Goal: Task Accomplishment & Management: Complete application form

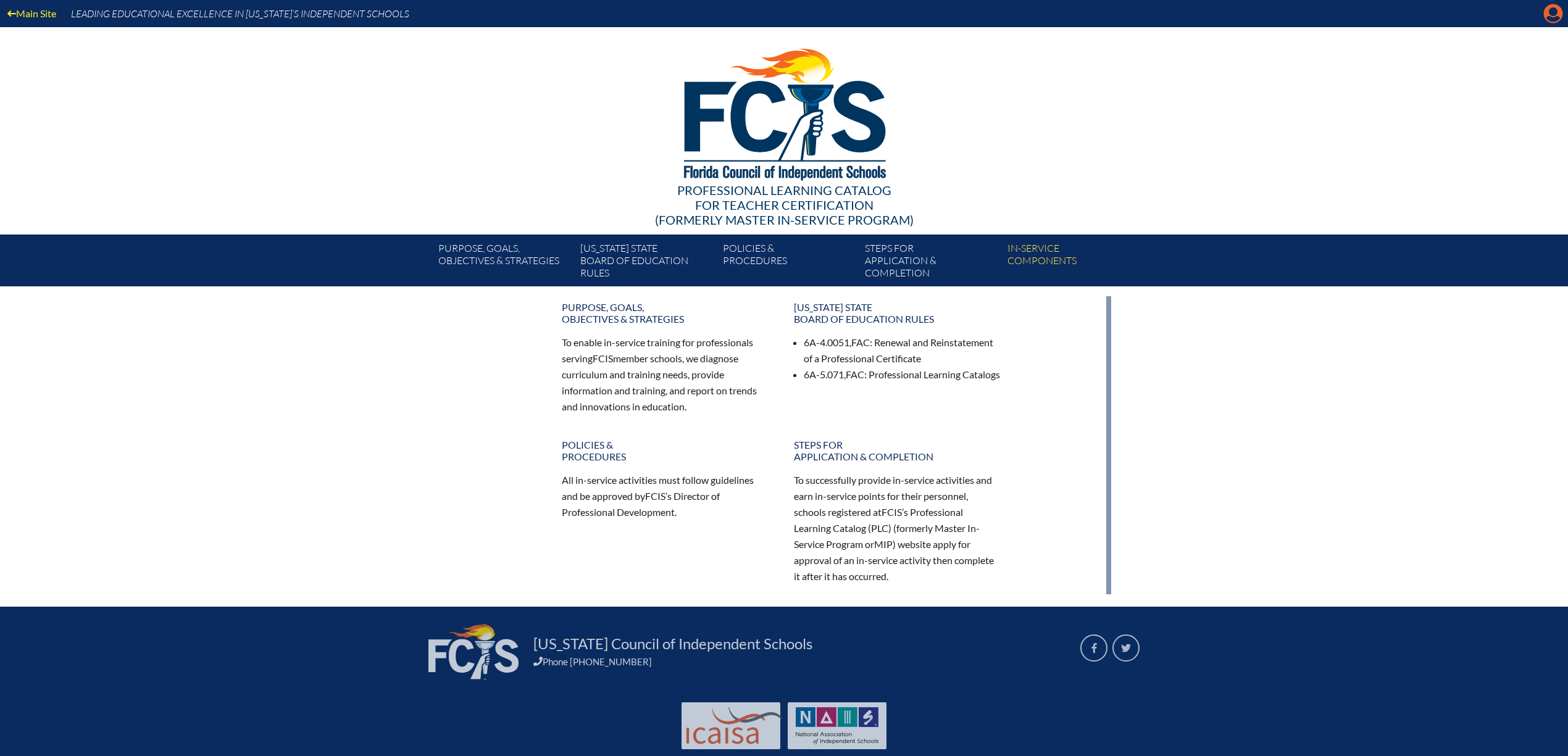
click at [1551, 14] on icon "Manage account" at bounding box center [1552, 13] width 20 height 20
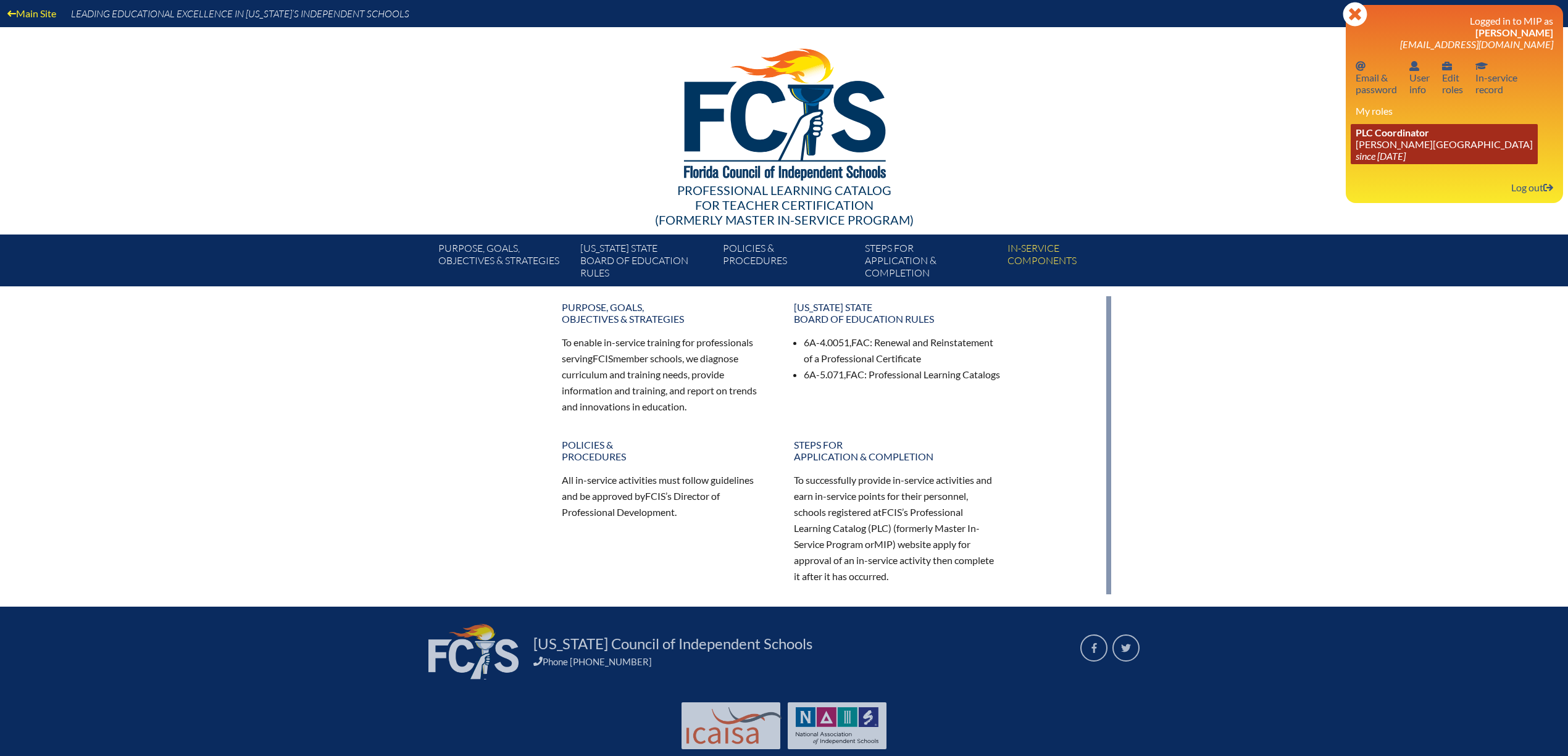
click at [1405, 146] on link "PLC Coordinator Palmer Trinity School since 2022 Jun 21" at bounding box center [1444, 144] width 187 height 40
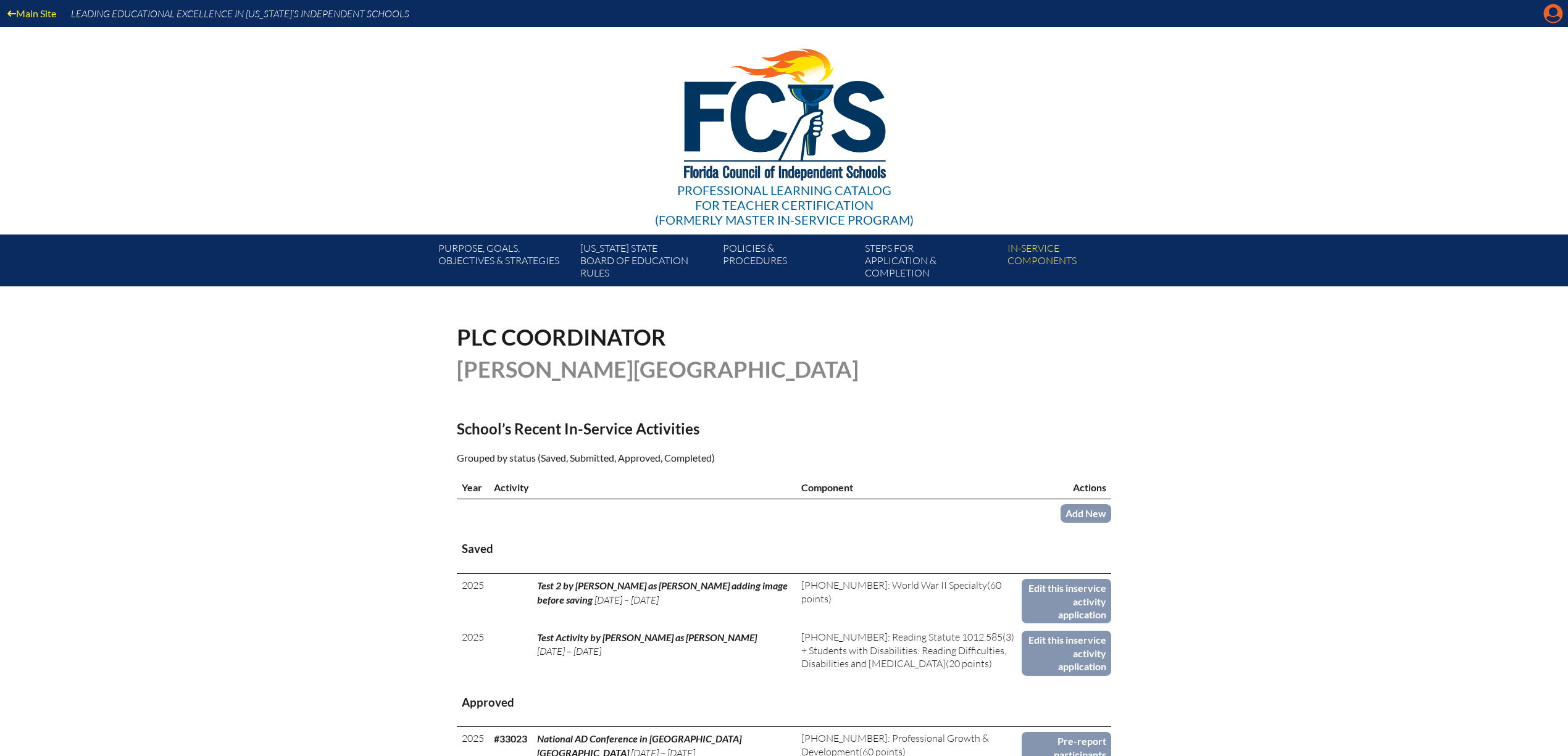
click at [1547, 10] on icon at bounding box center [1553, 14] width 19 height 19
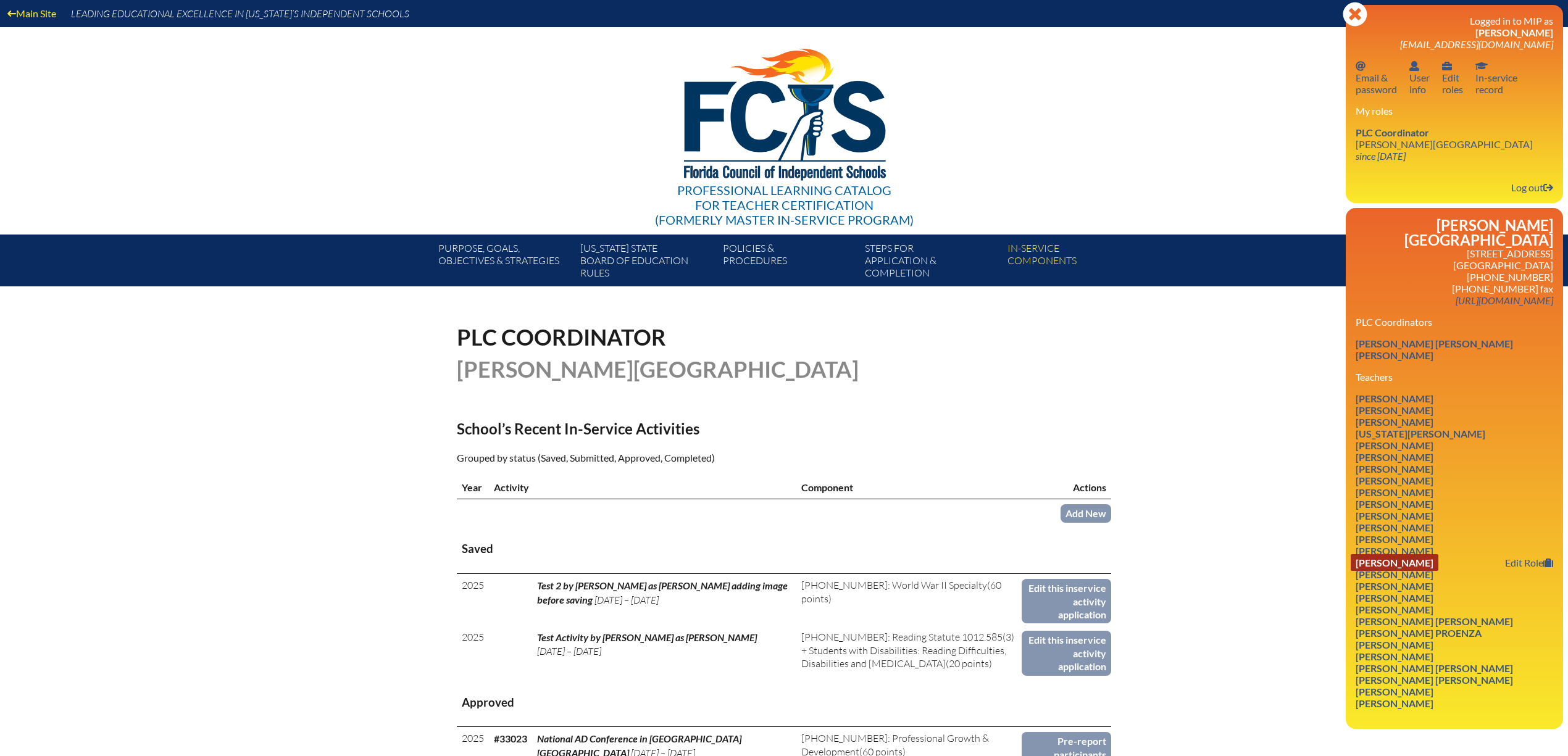
click at [1422, 568] on link "Laura M. Kujawa" at bounding box center [1394, 563] width 88 height 17
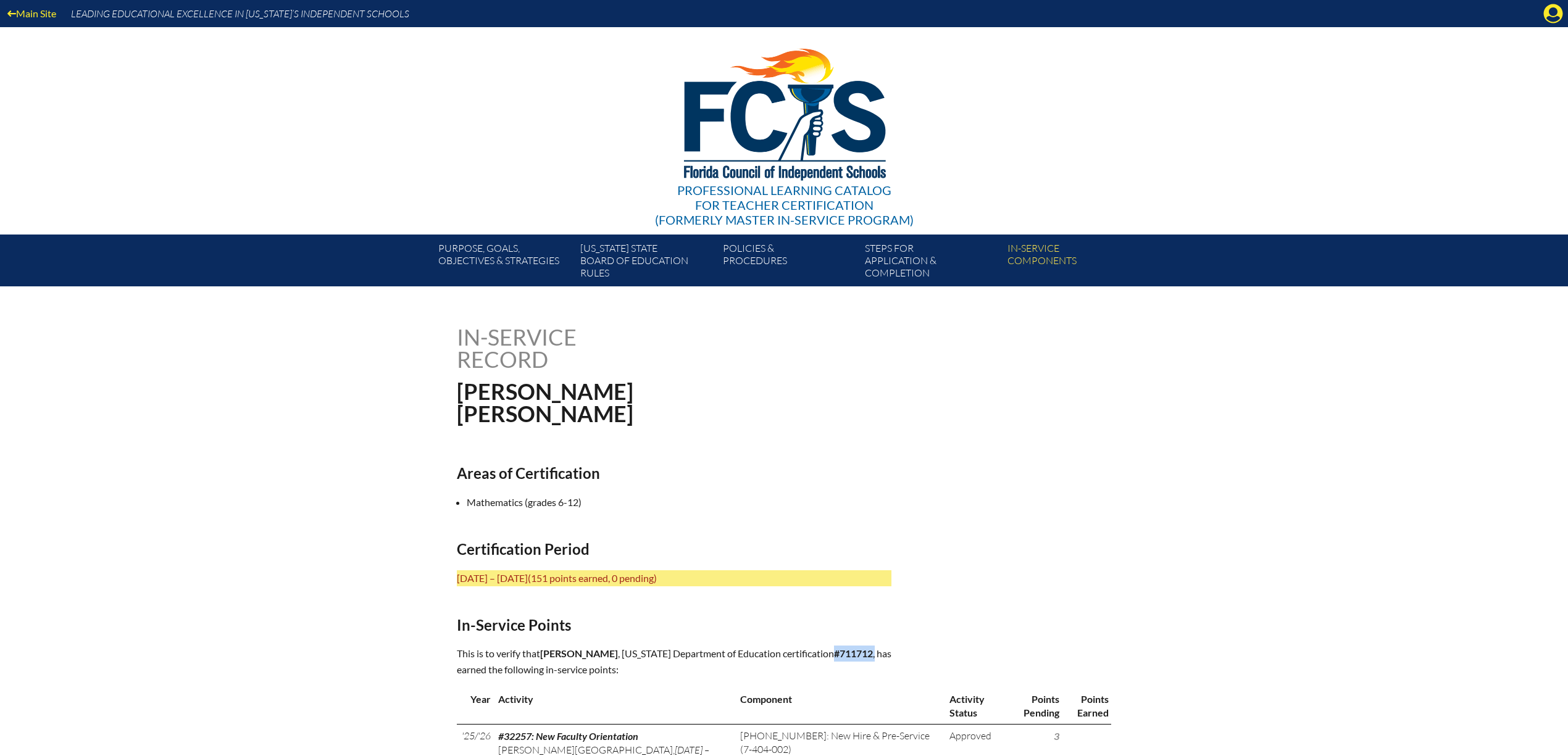
drag, startPoint x: 835, startPoint y: 656, endPoint x: 897, endPoint y: 655, distance: 62.0
copy p "#711712 ,"
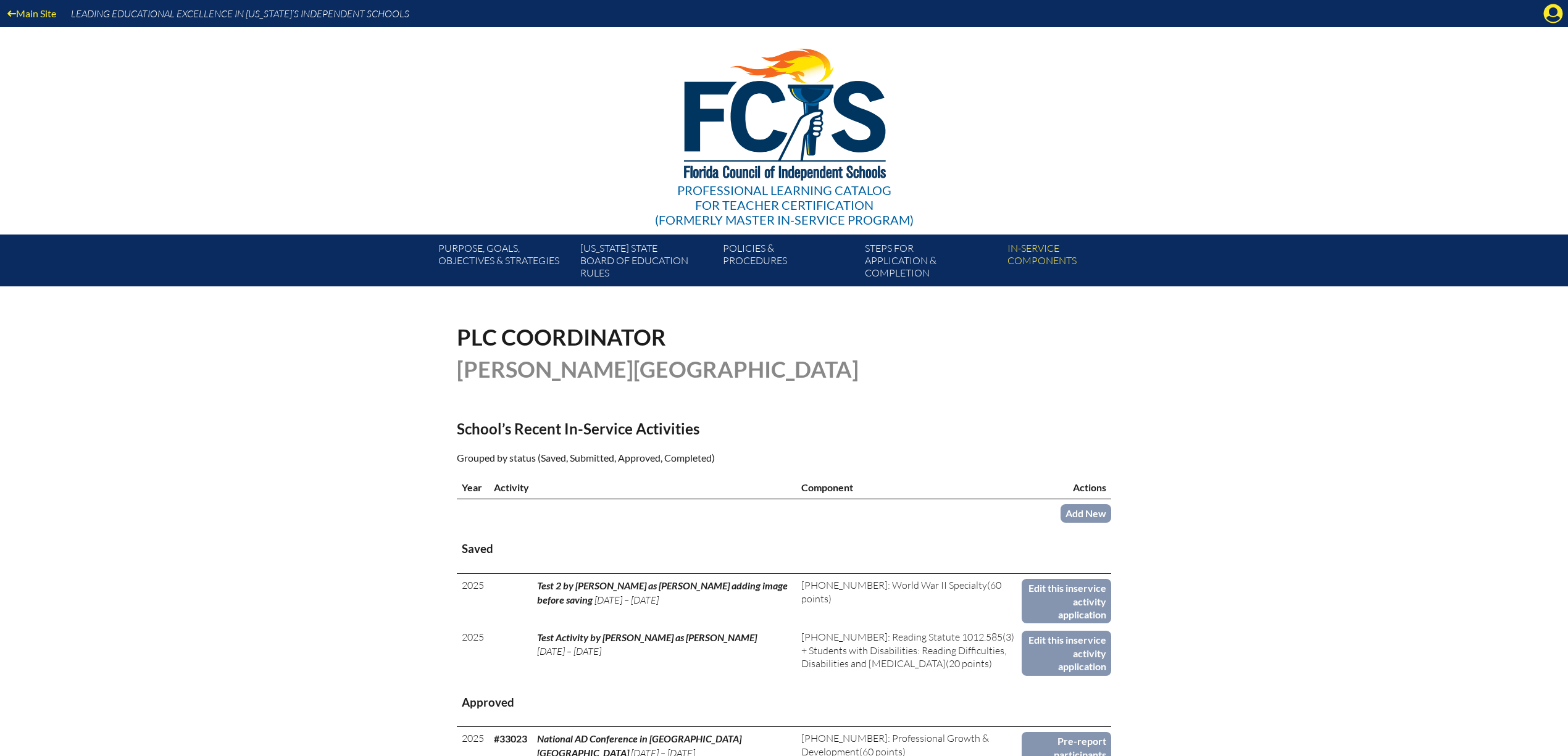
click at [1553, 16] on icon at bounding box center [1553, 14] width 19 height 19
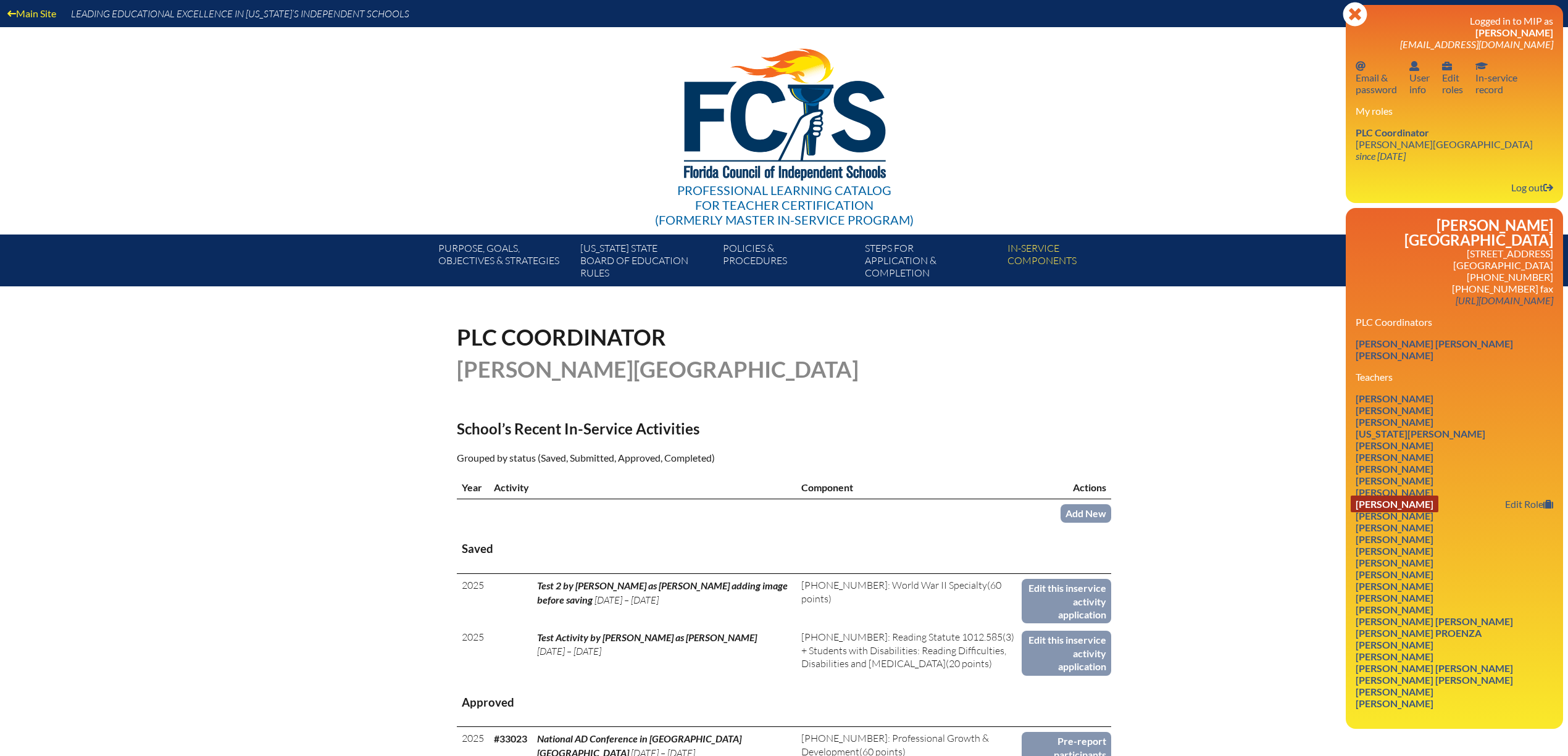
click at [1438, 504] on link "Teresa Rosario Finlay" at bounding box center [1394, 504] width 88 height 17
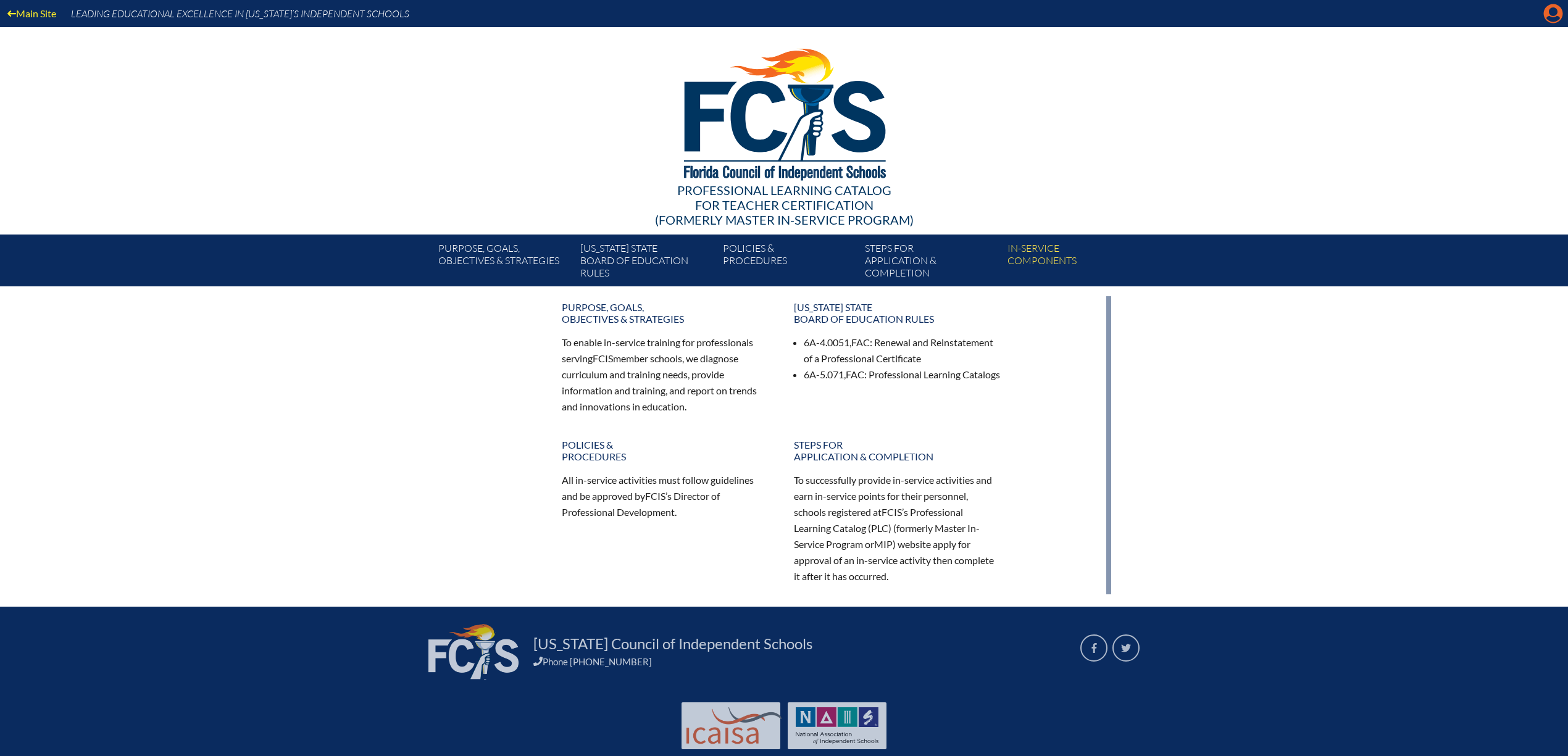
click at [1554, 16] on icon at bounding box center [1553, 14] width 19 height 19
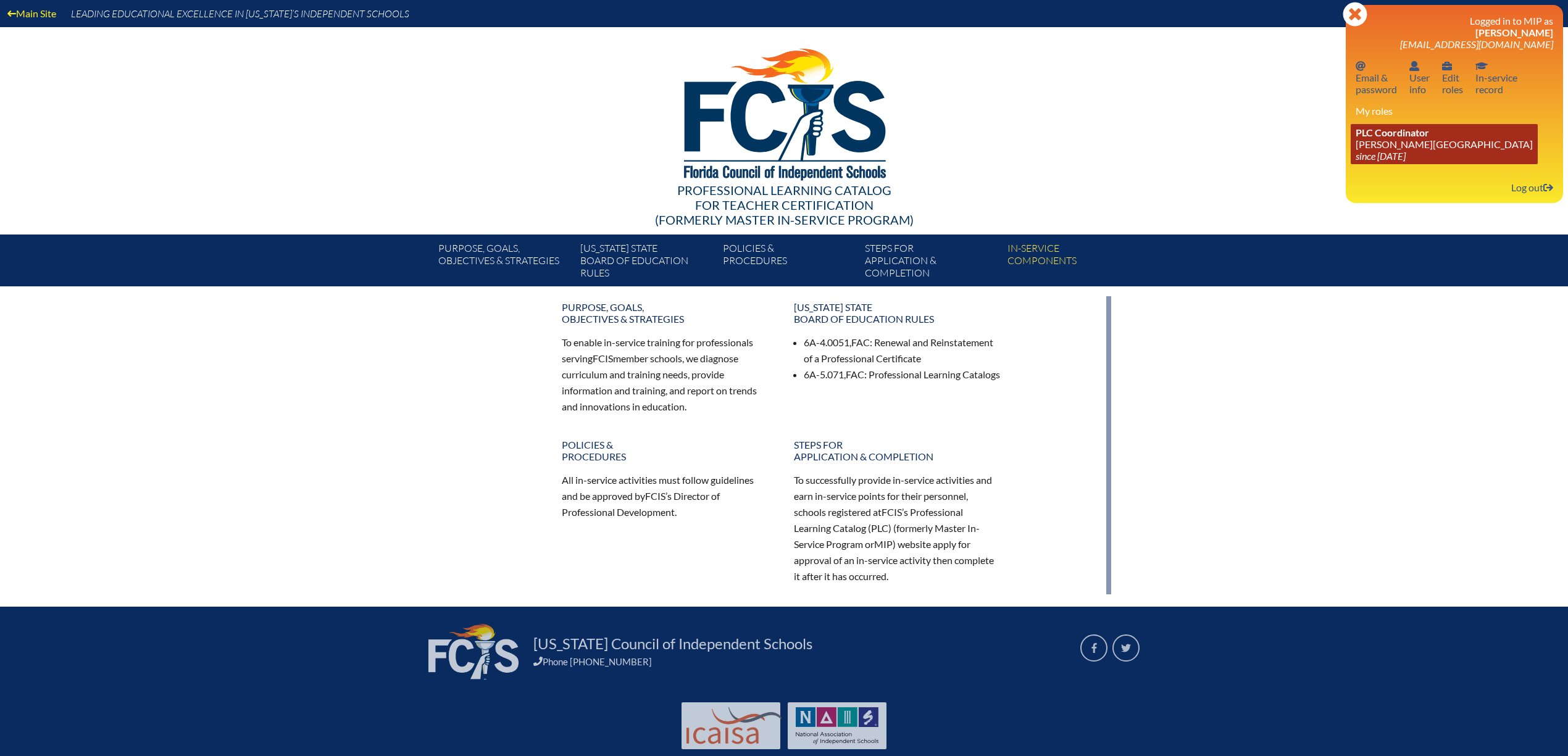
click at [1422, 138] on span "PLC Coordinator" at bounding box center [1391, 132] width 74 height 12
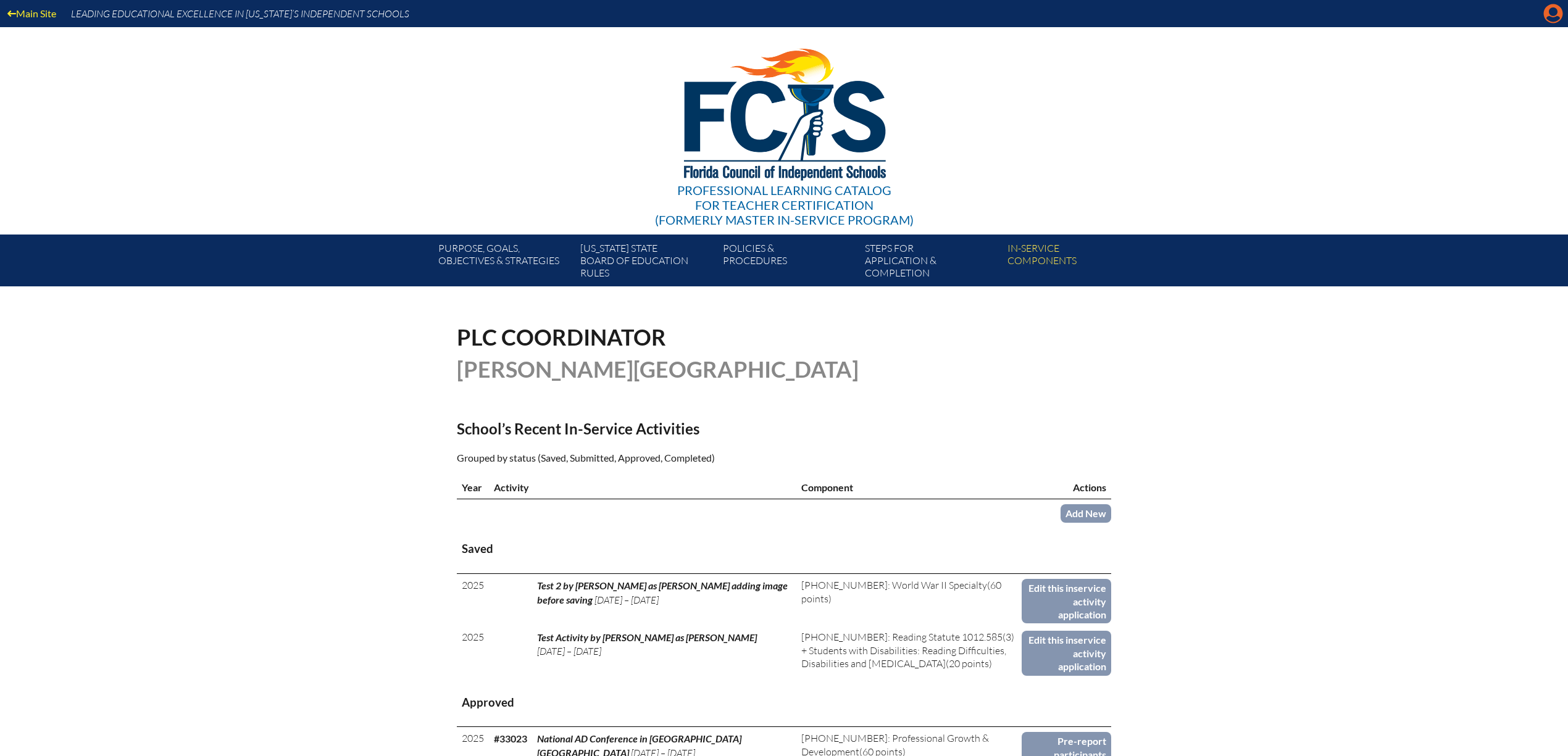
click at [1547, 12] on icon at bounding box center [1553, 14] width 19 height 19
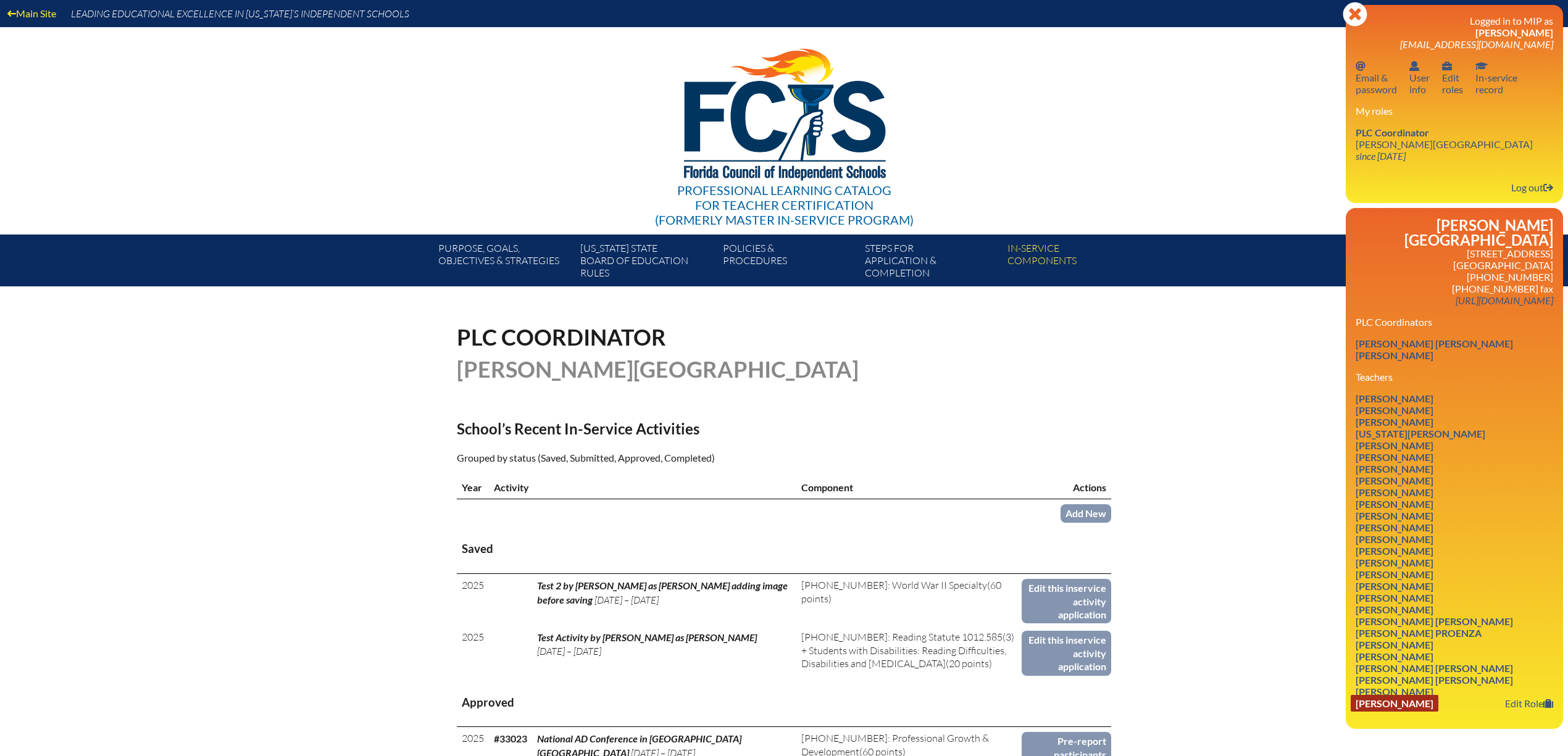
click at [1398, 711] on link "Emily Wilken" at bounding box center [1394, 703] width 88 height 17
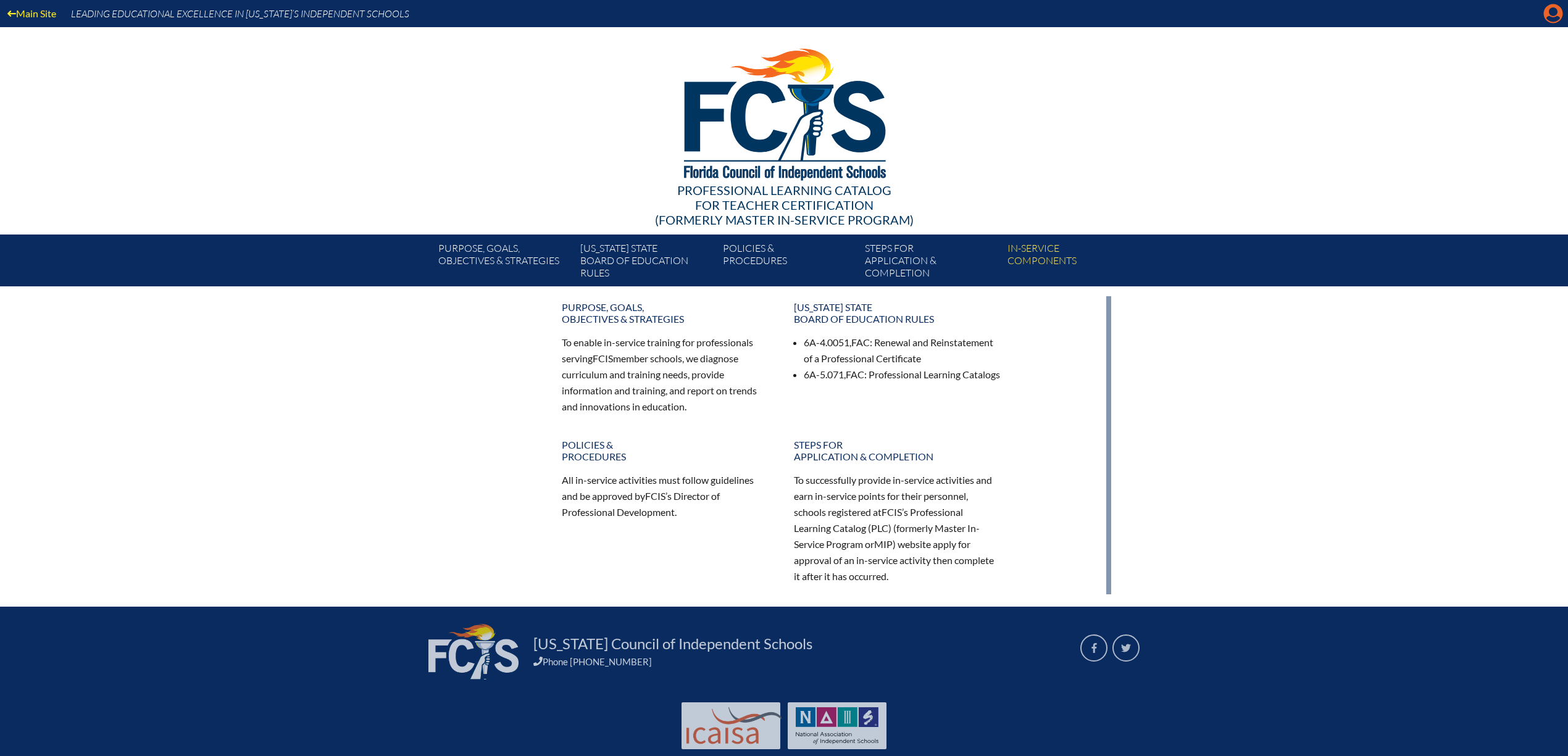
click at [1556, 15] on icon at bounding box center [1553, 14] width 19 height 19
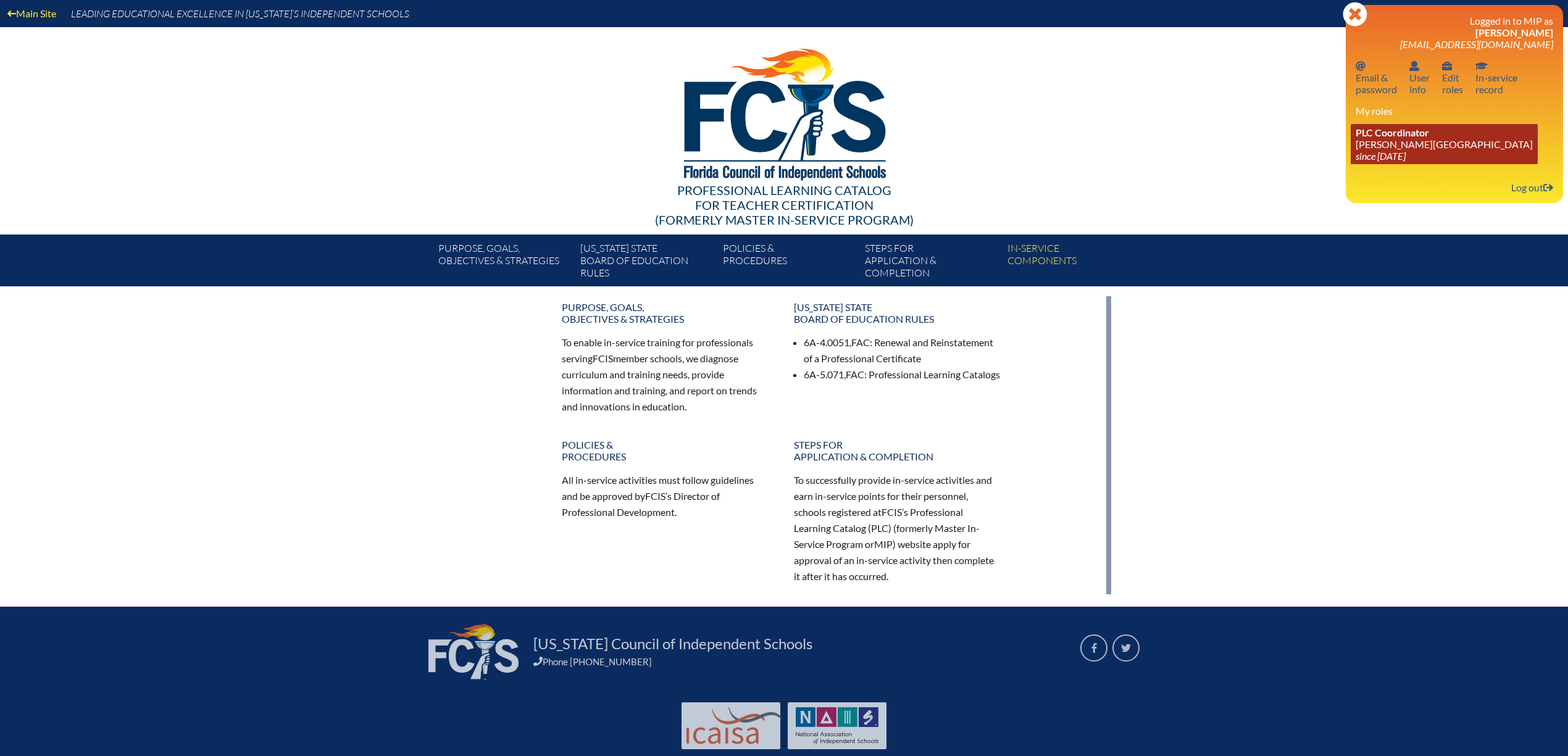
click at [1406, 156] on icon "since [DATE]" at bounding box center [1380, 156] width 50 height 12
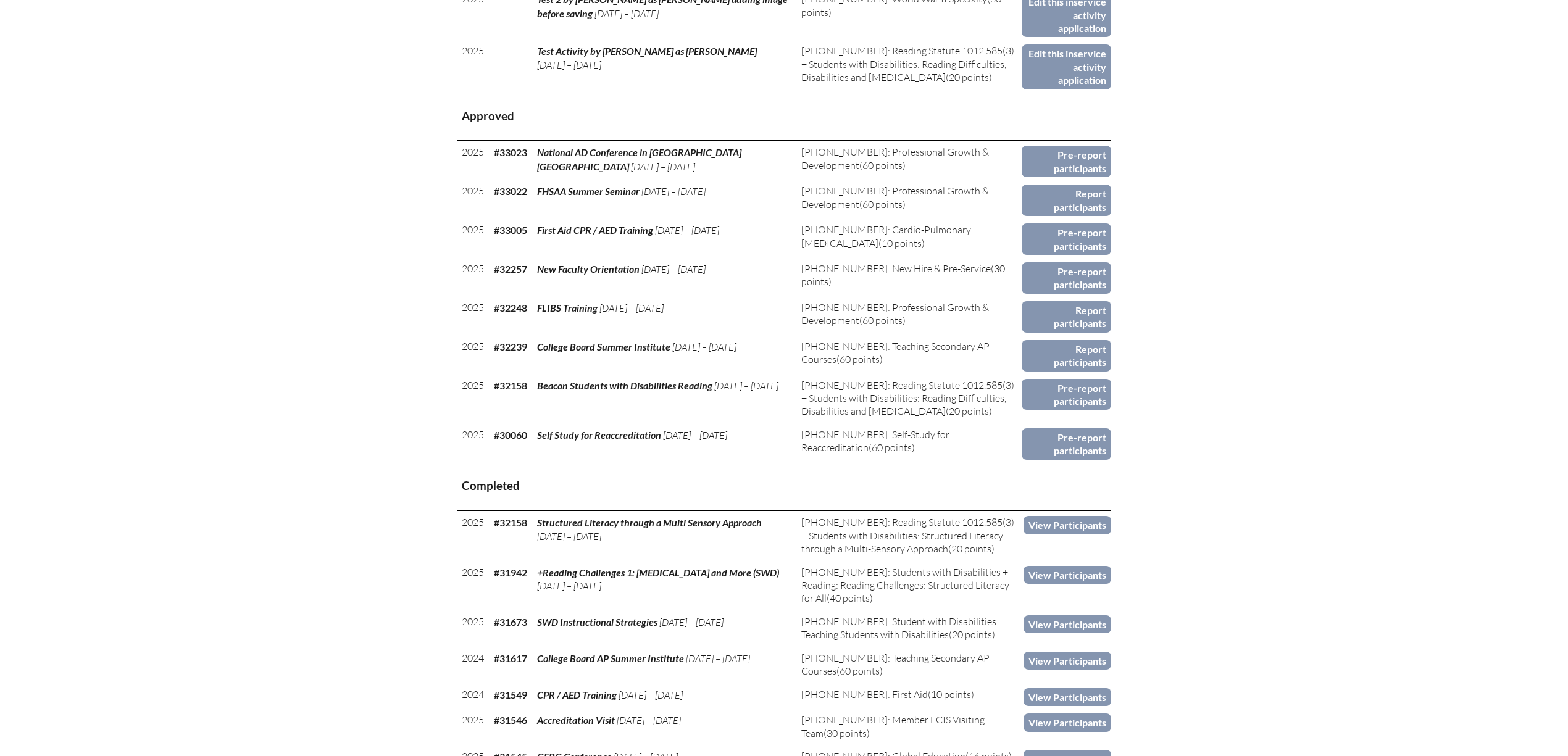
scroll to position [591, 0]
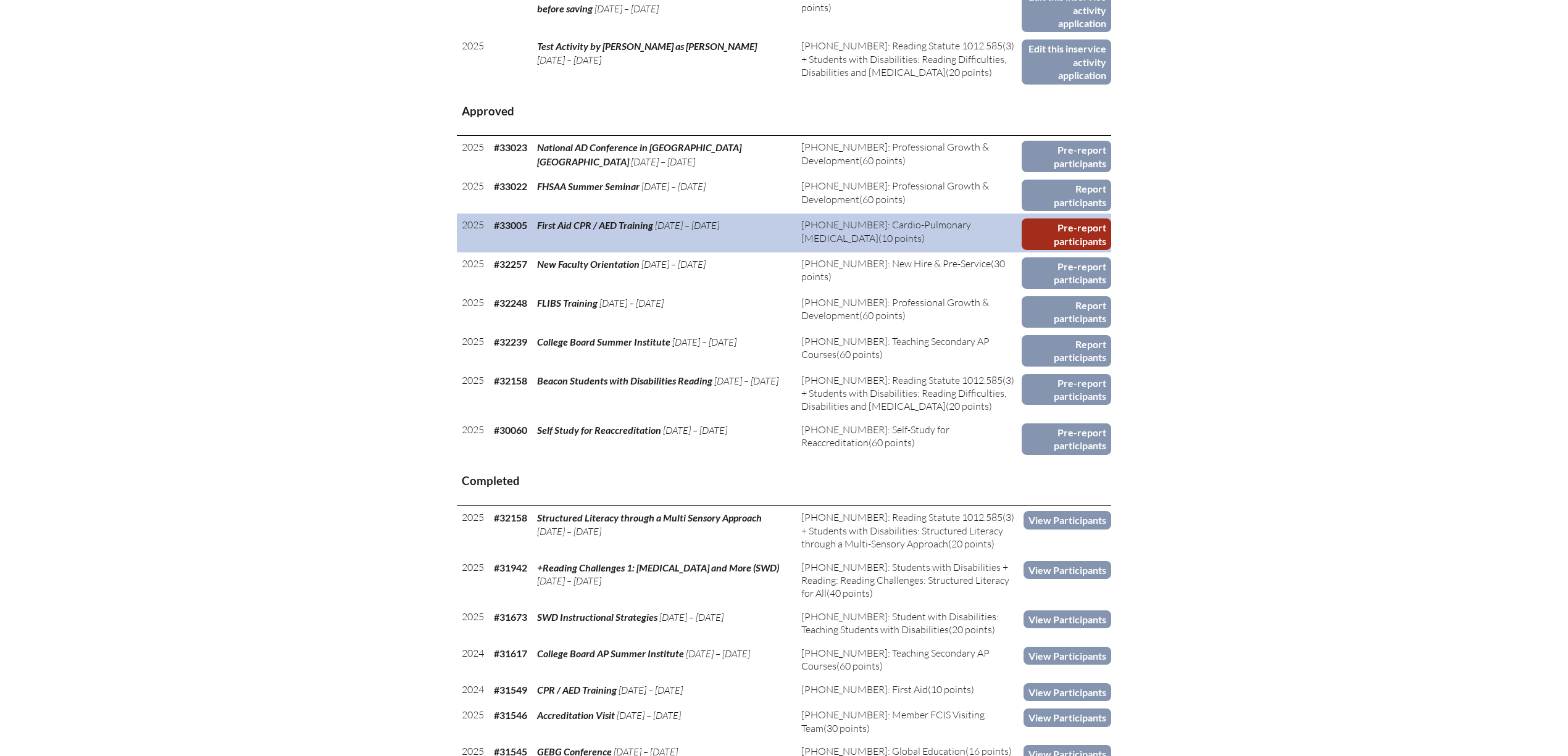
click at [1063, 228] on link "Pre-report participants" at bounding box center [1067, 234] width 90 height 32
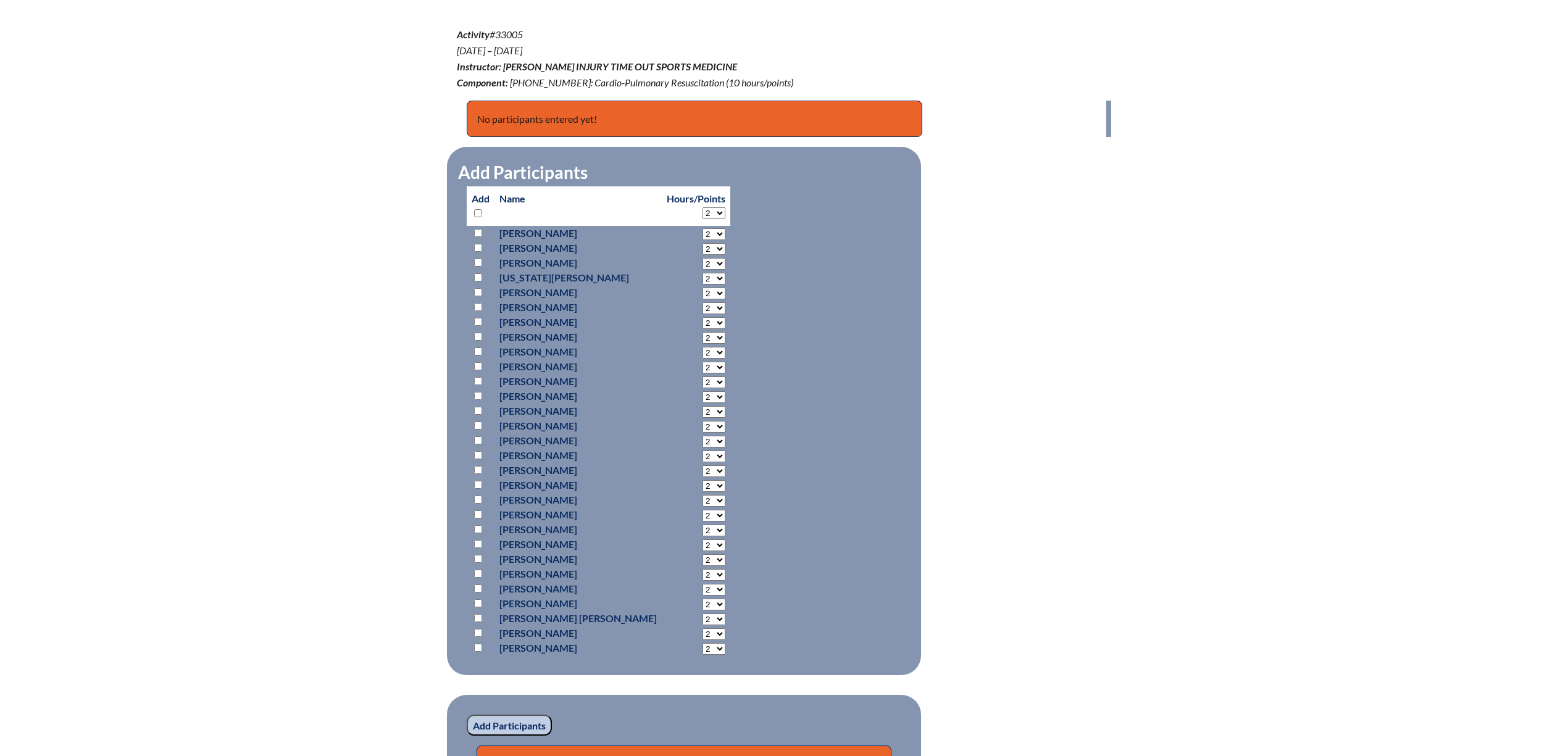
scroll to position [418, 0]
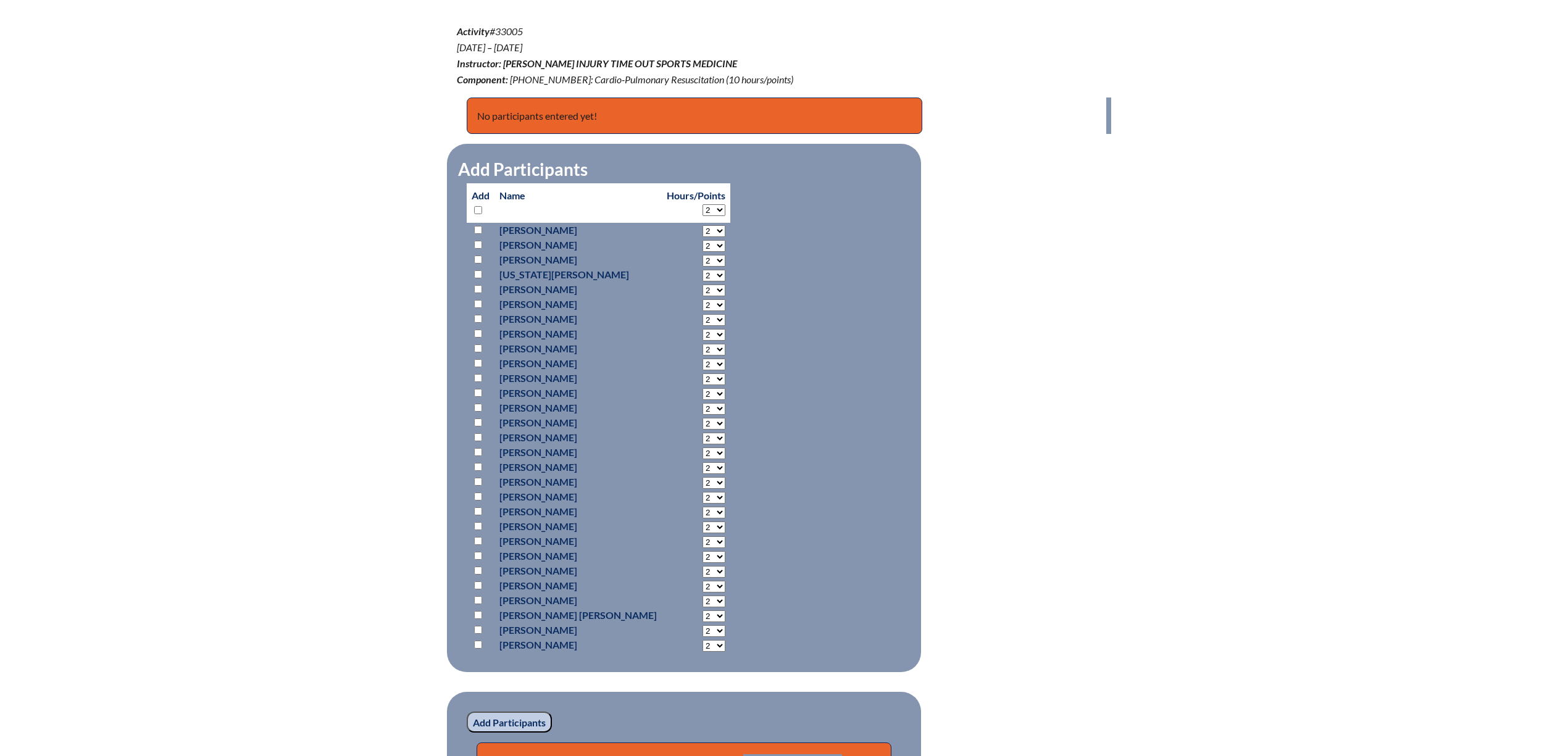
click at [667, 203] on form "2 3 4 5 6 7 8 9 10" at bounding box center [696, 209] width 59 height 13
click at [702, 211] on select "2 3 4 5 6 7 8 9 10" at bounding box center [713, 210] width 22 height 12
select select "10"
click at [702, 205] on select "2 3 4 5 6 7 8 9 10" at bounding box center [713, 210] width 22 height 12
select select "10"
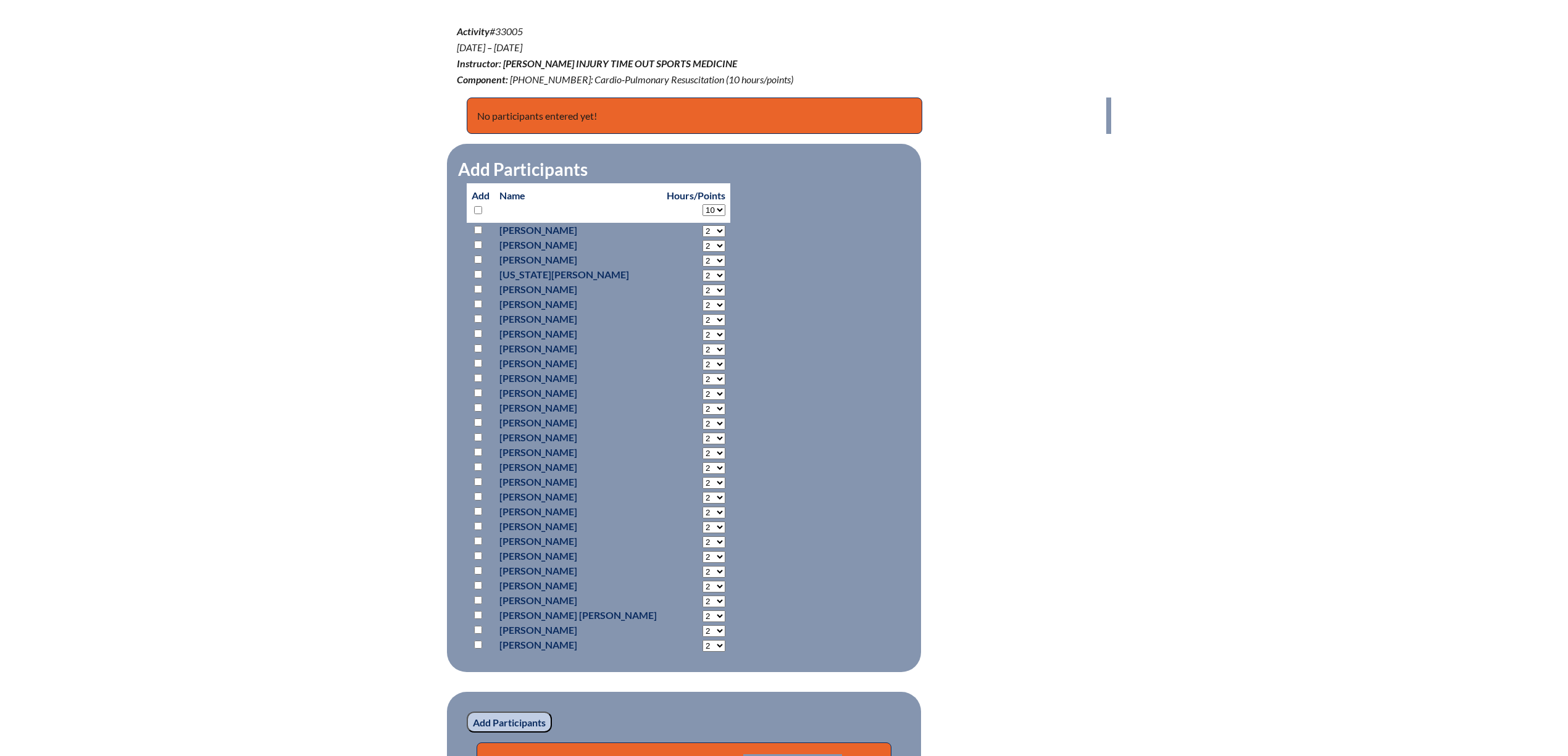
select select "10"
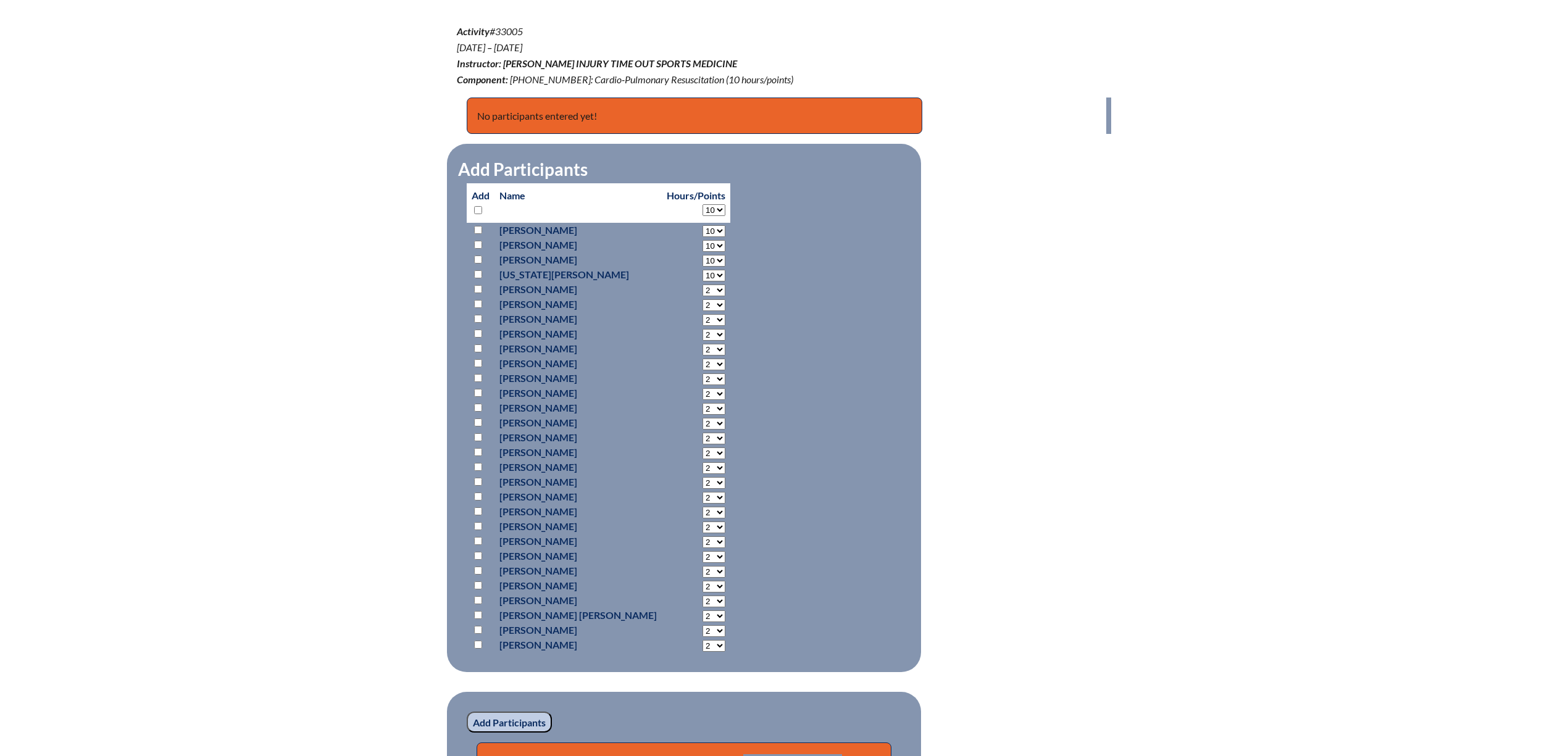
select select "10"
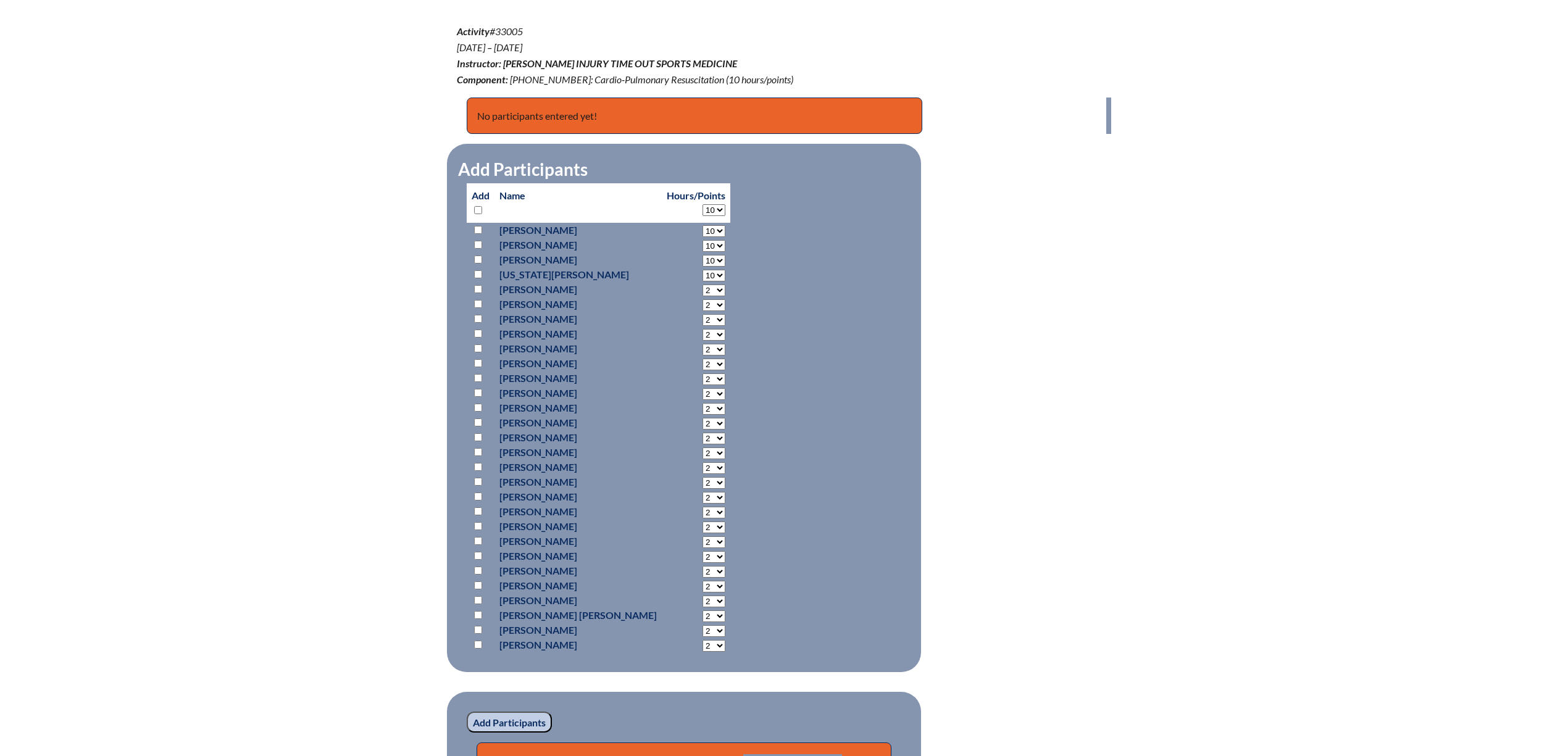
select select "10"
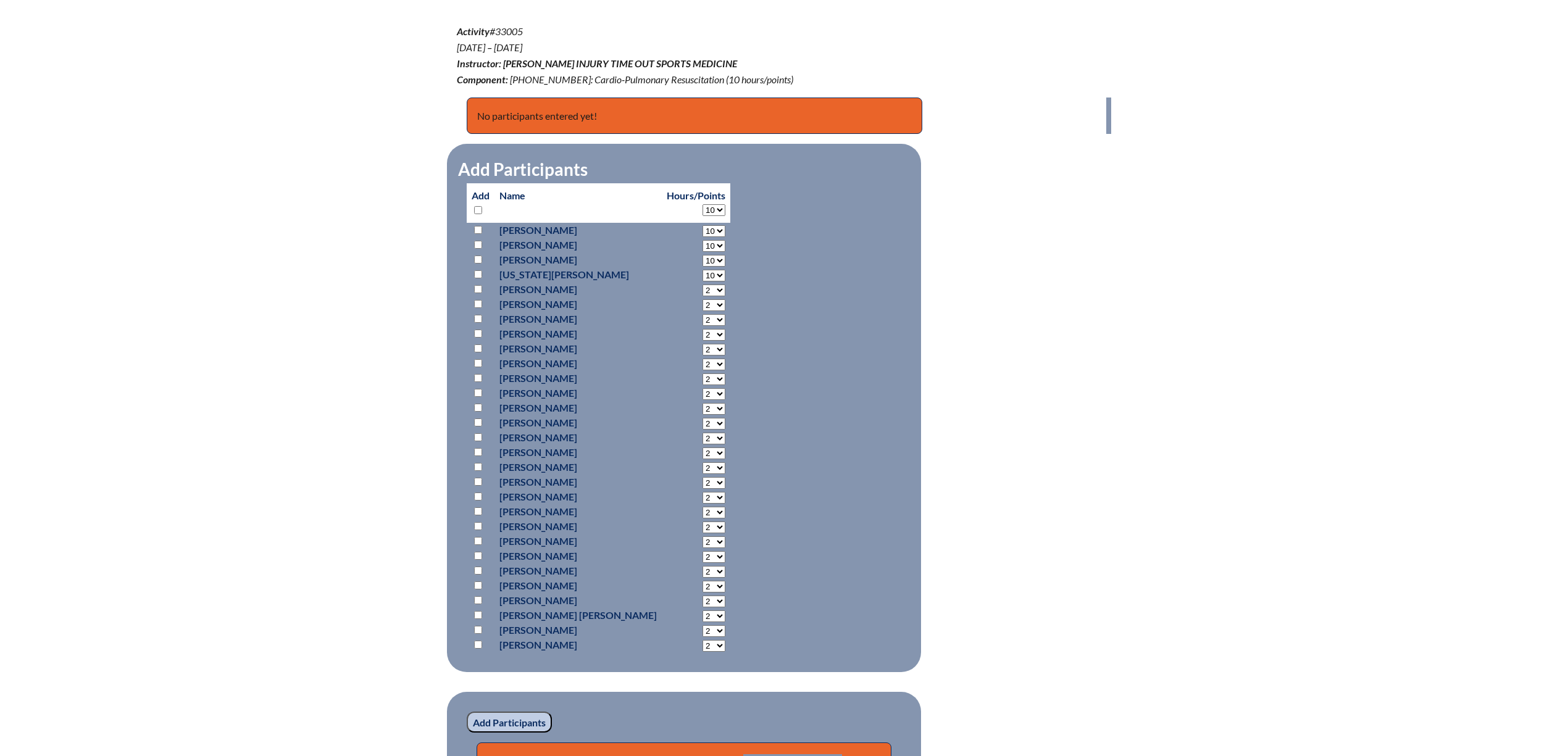
select select "10"
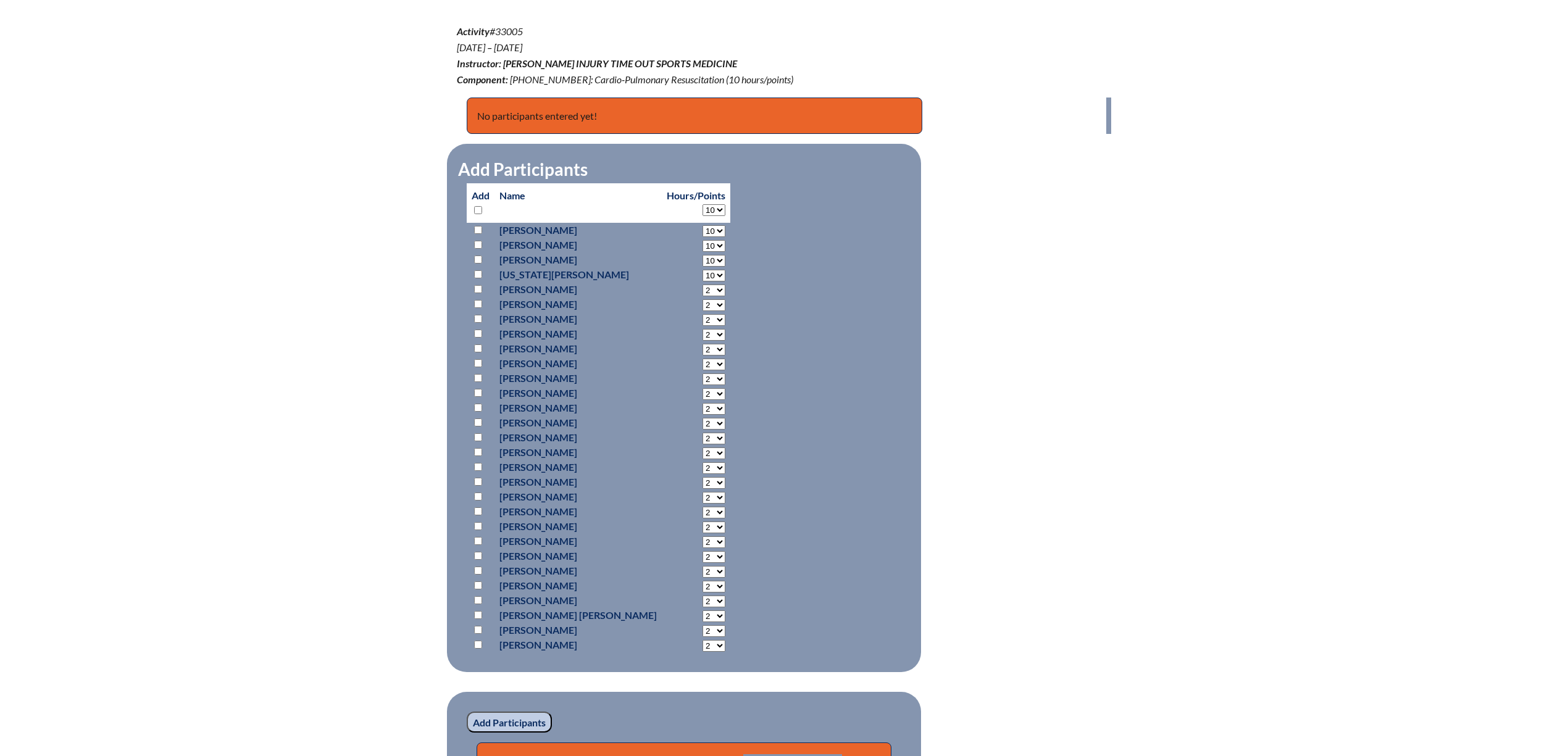
select select "10"
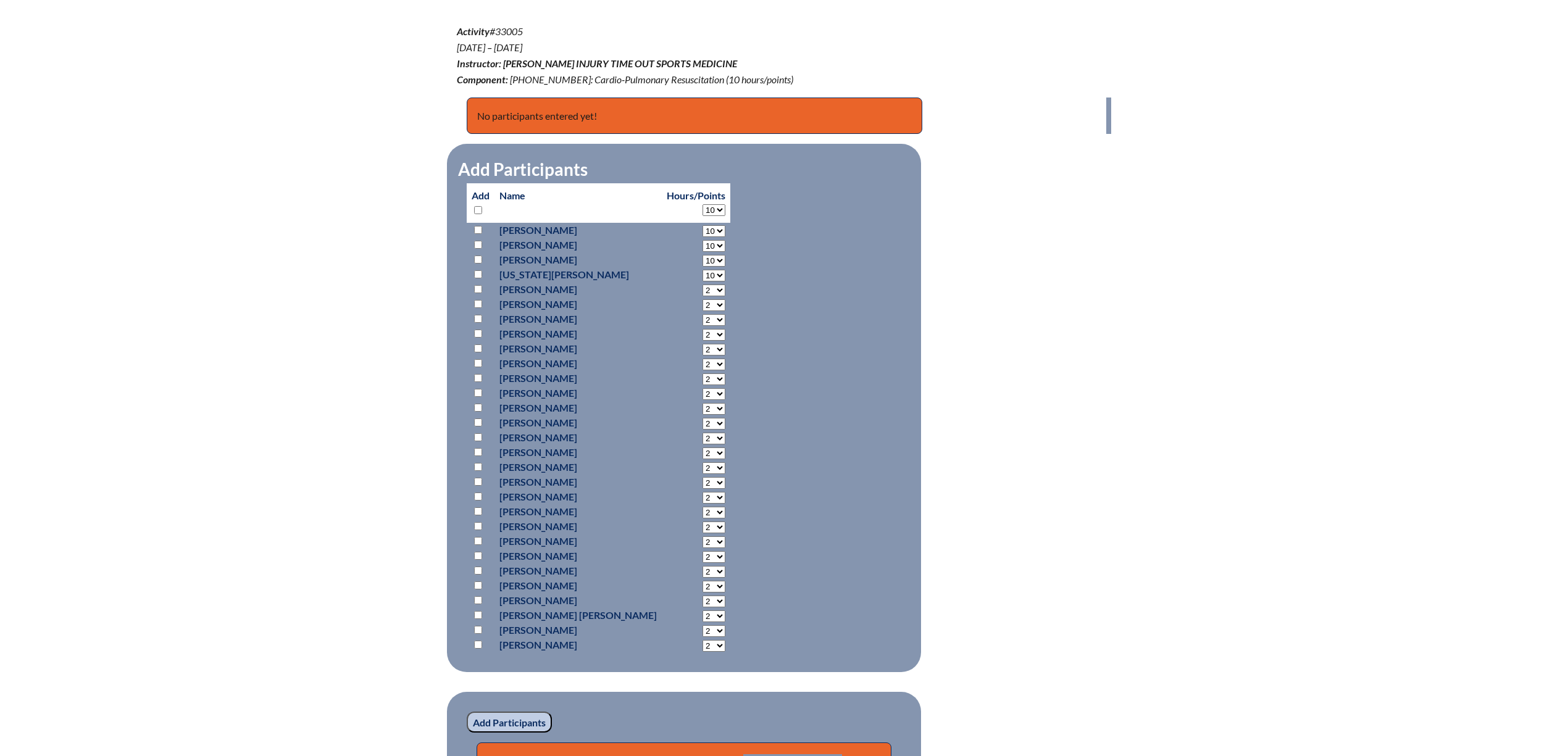
select select "10"
click at [478, 210] on input "checkbox" at bounding box center [478, 210] width 8 height 8
checkbox input "true"
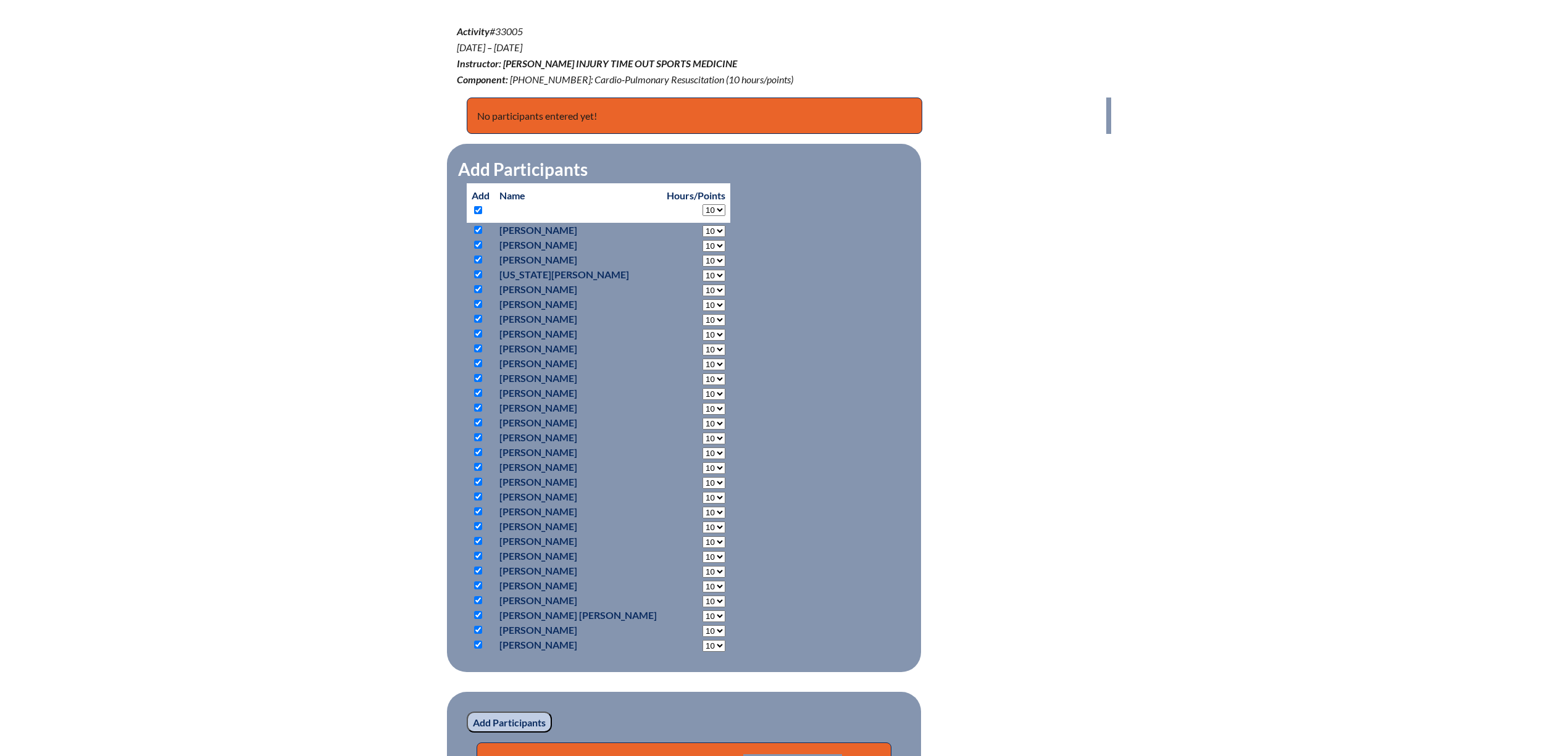
checkbox input "true"
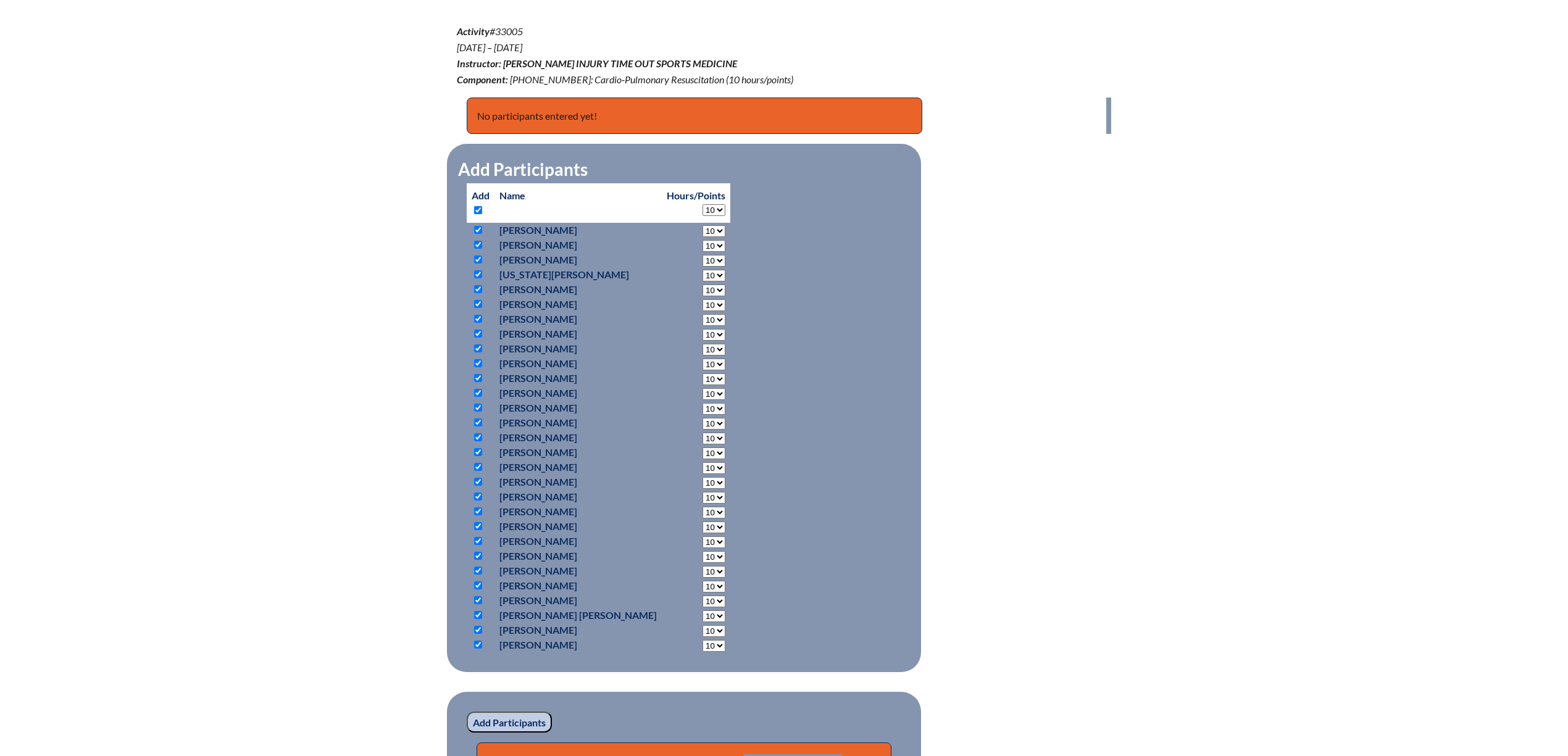
checkbox input "true"
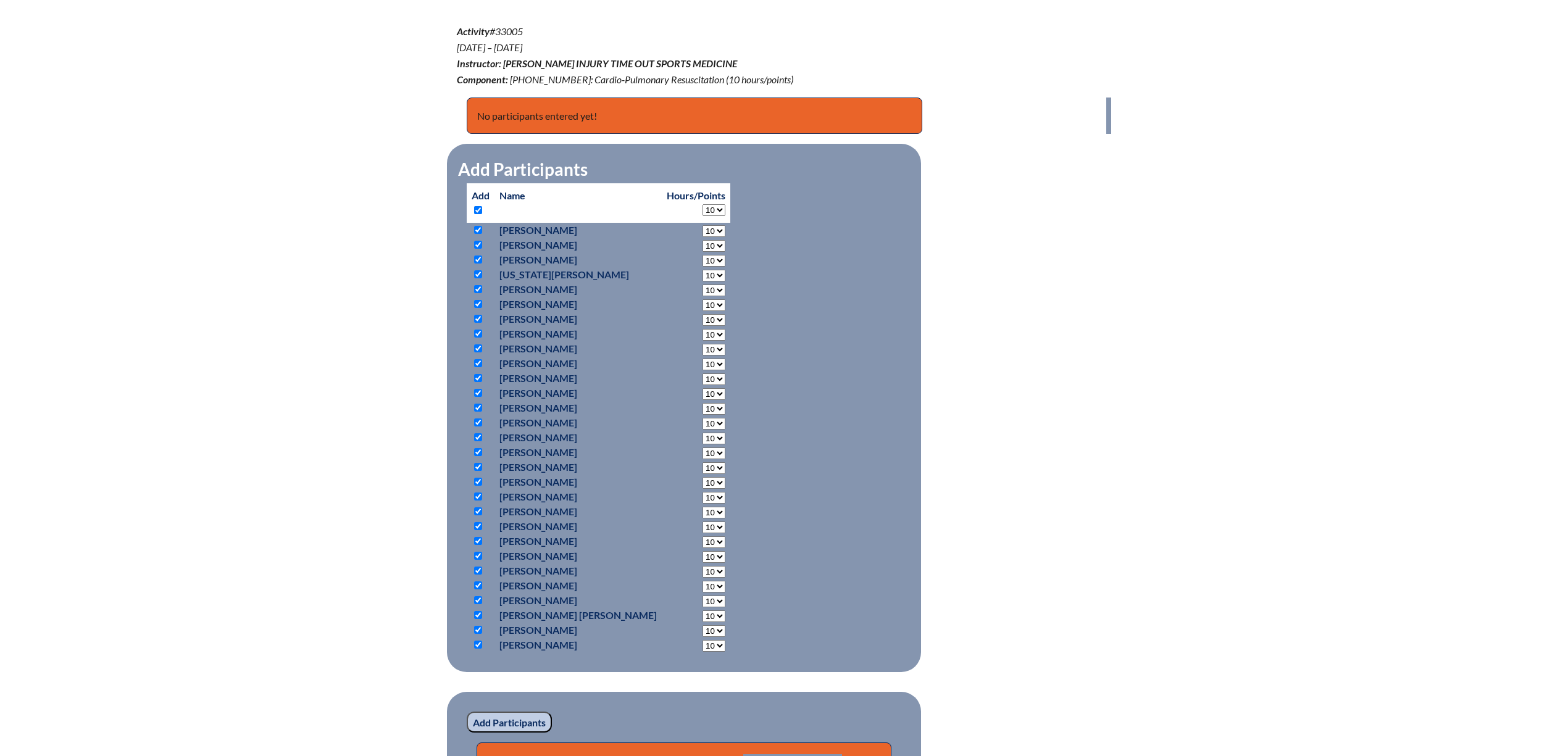
checkbox input "true"
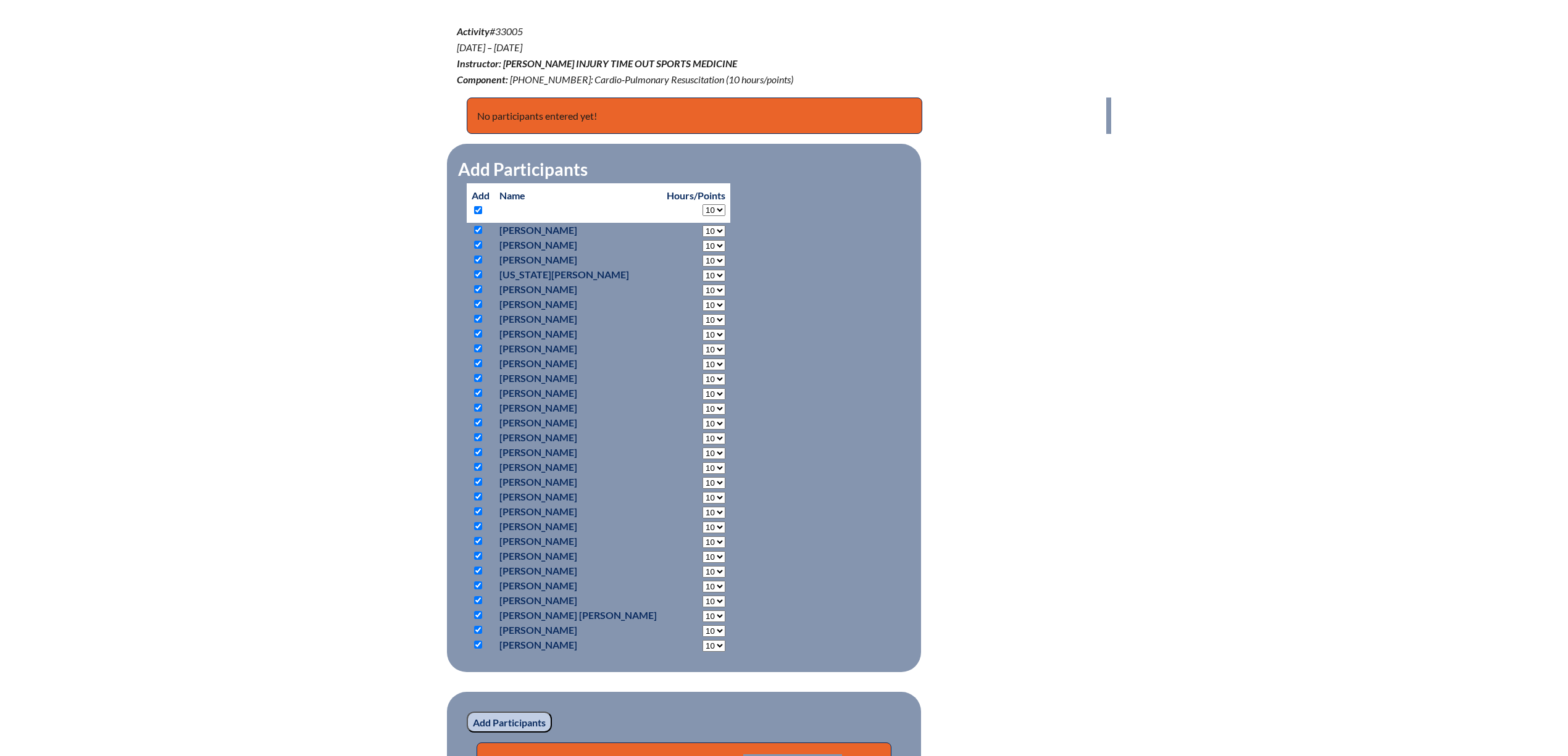
checkbox input "true"
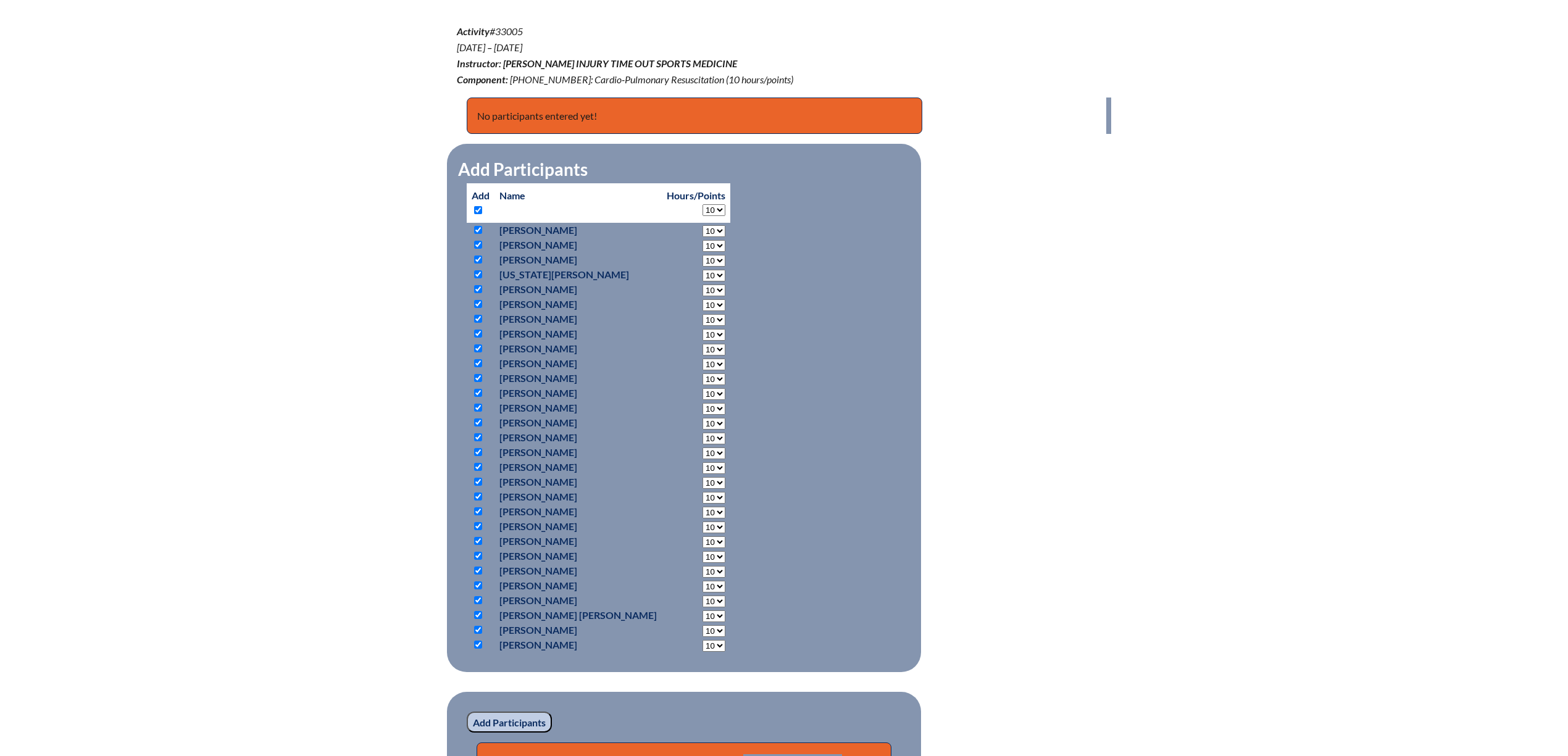
checkbox input "true"
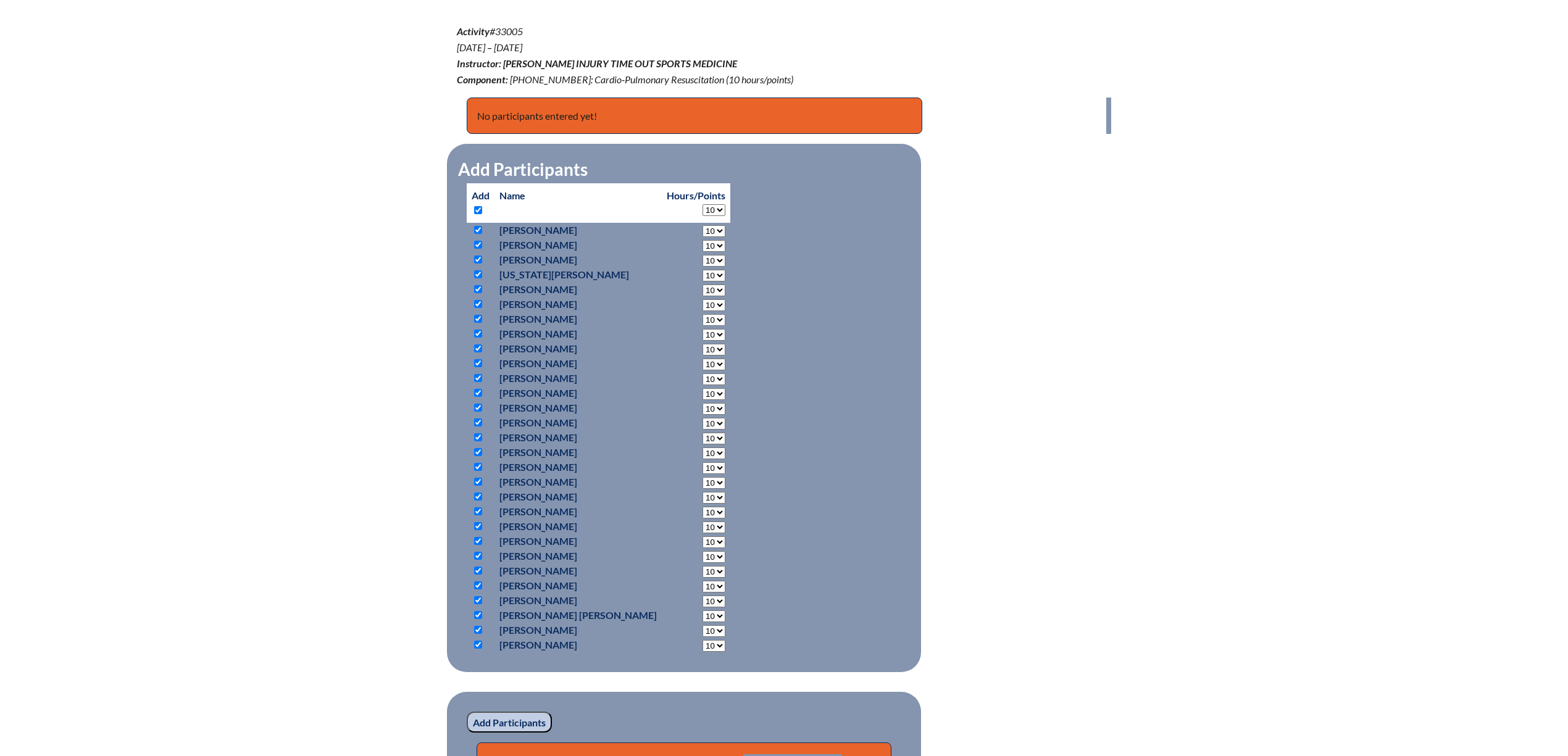
checkbox input "true"
click at [494, 723] on input "Add Participants" at bounding box center [509, 721] width 85 height 21
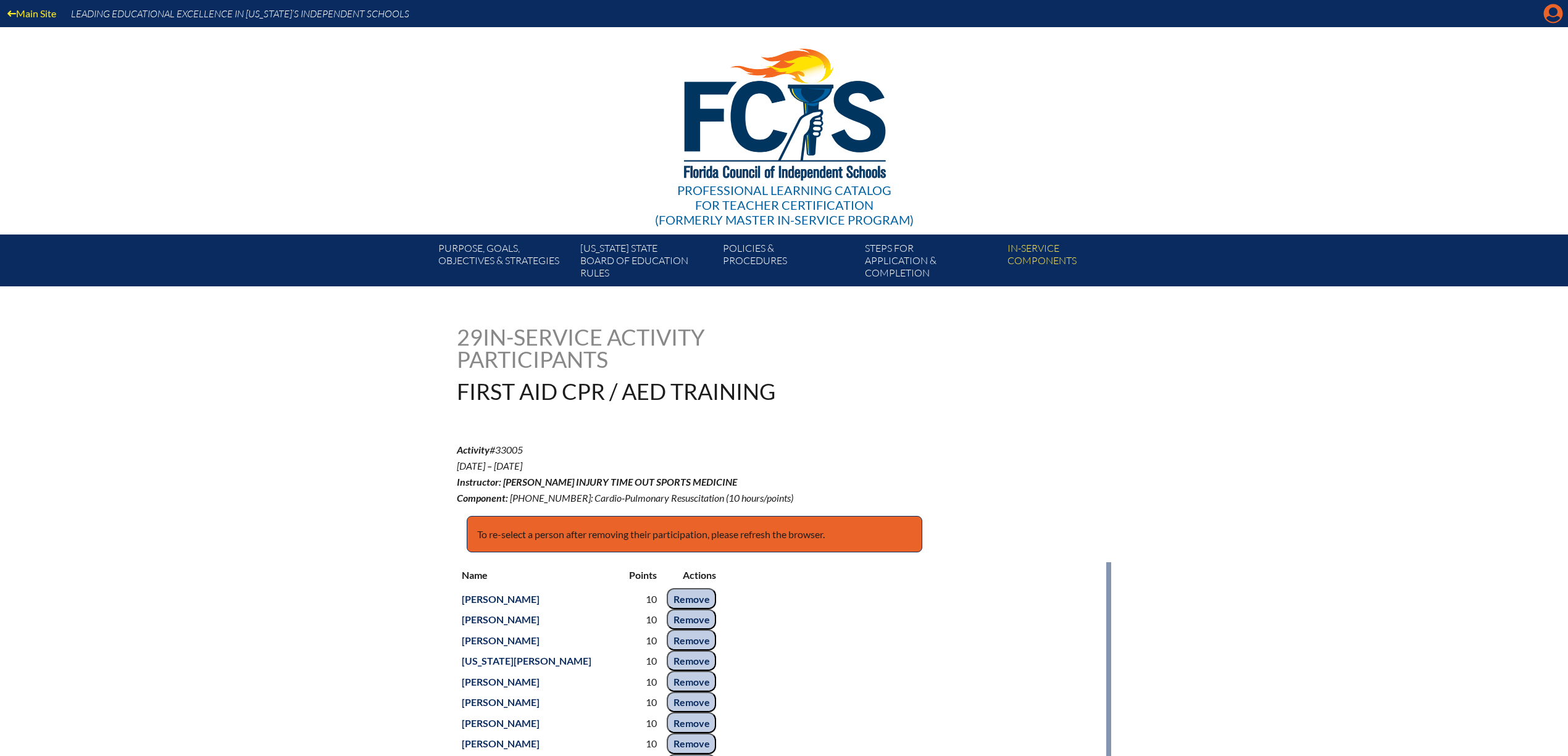
click at [1547, 18] on icon at bounding box center [1553, 14] width 19 height 19
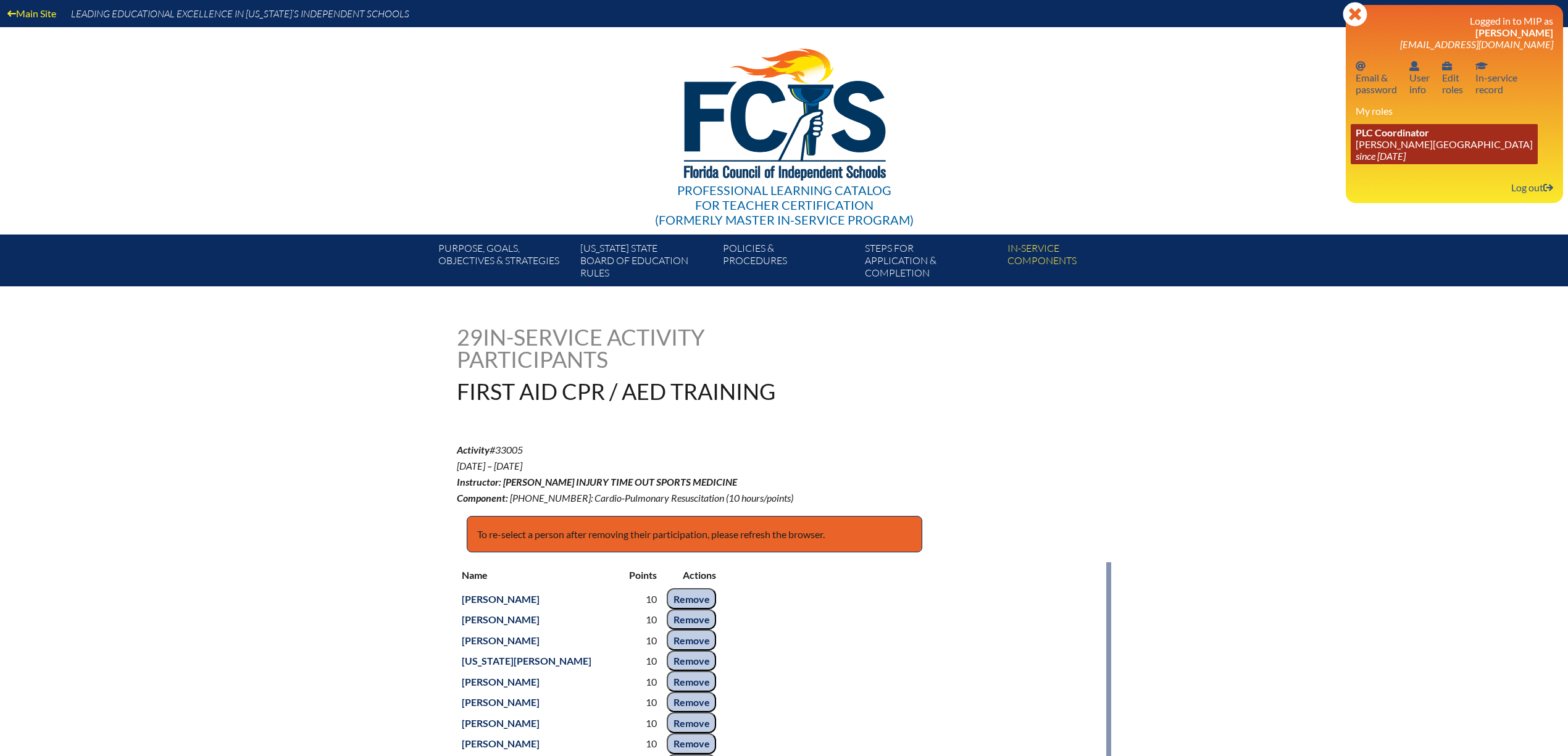
click at [1391, 138] on span "PLC Coordinator" at bounding box center [1391, 132] width 74 height 12
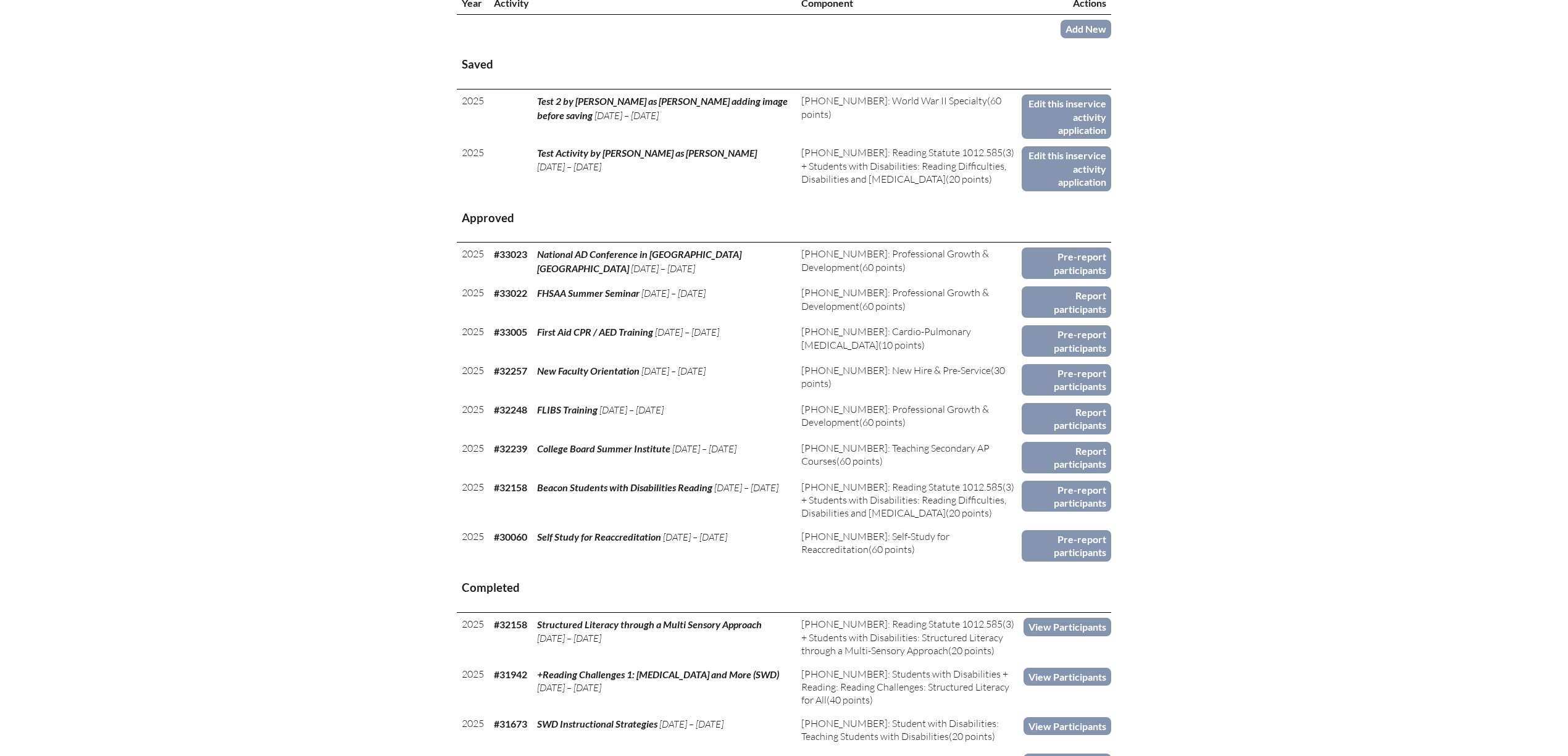
scroll to position [543, 0]
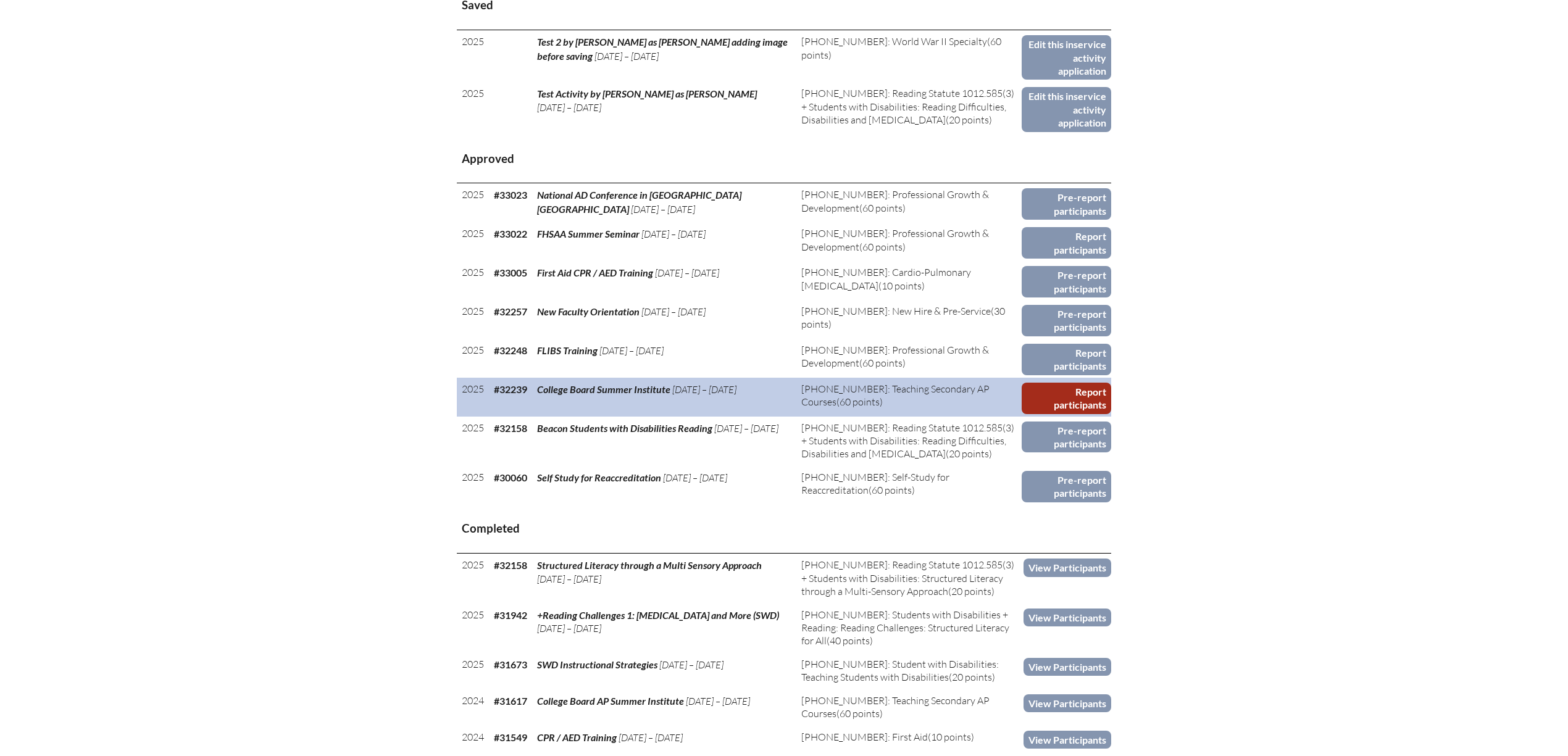
click at [1067, 383] on link "Report participants" at bounding box center [1067, 399] width 90 height 32
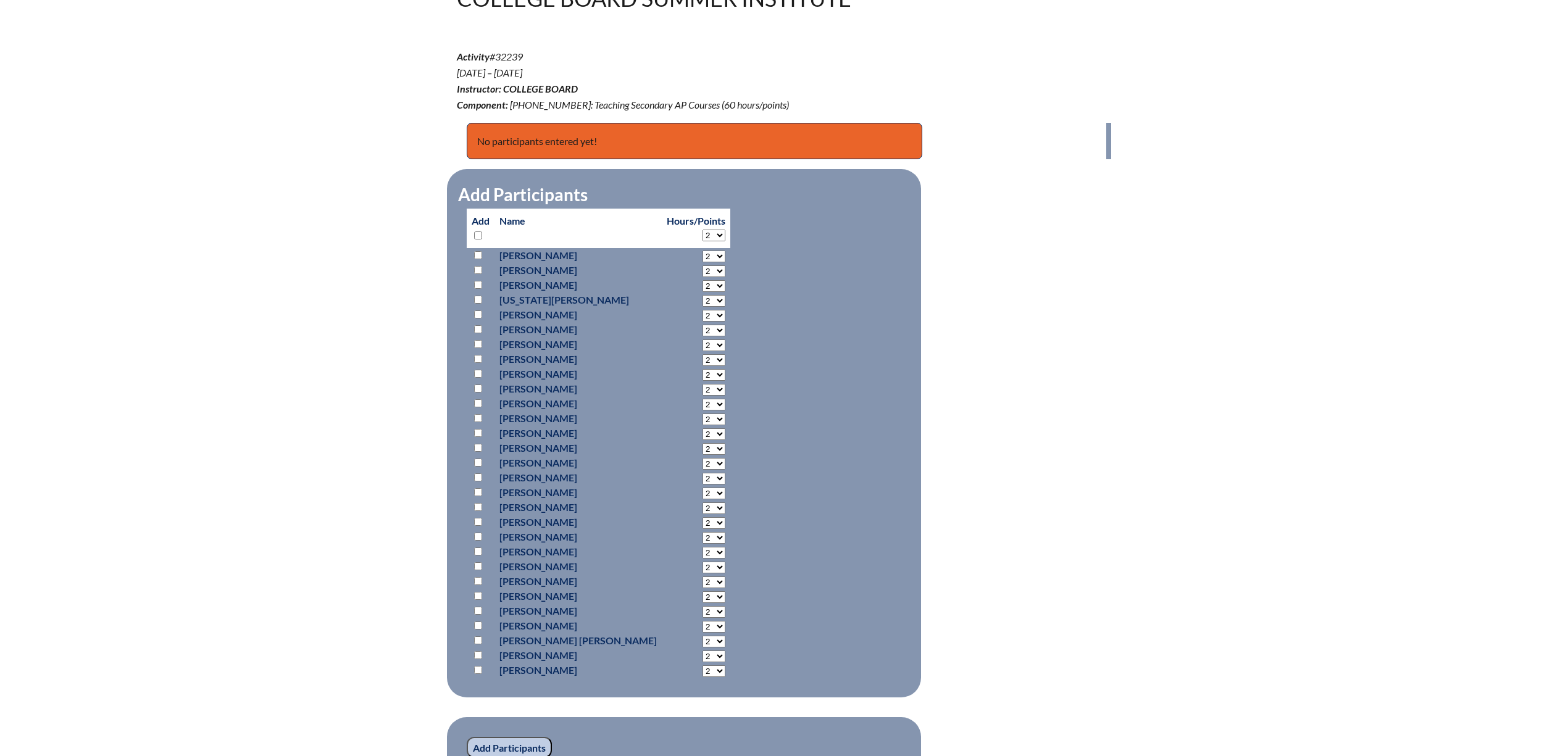
scroll to position [399, 0]
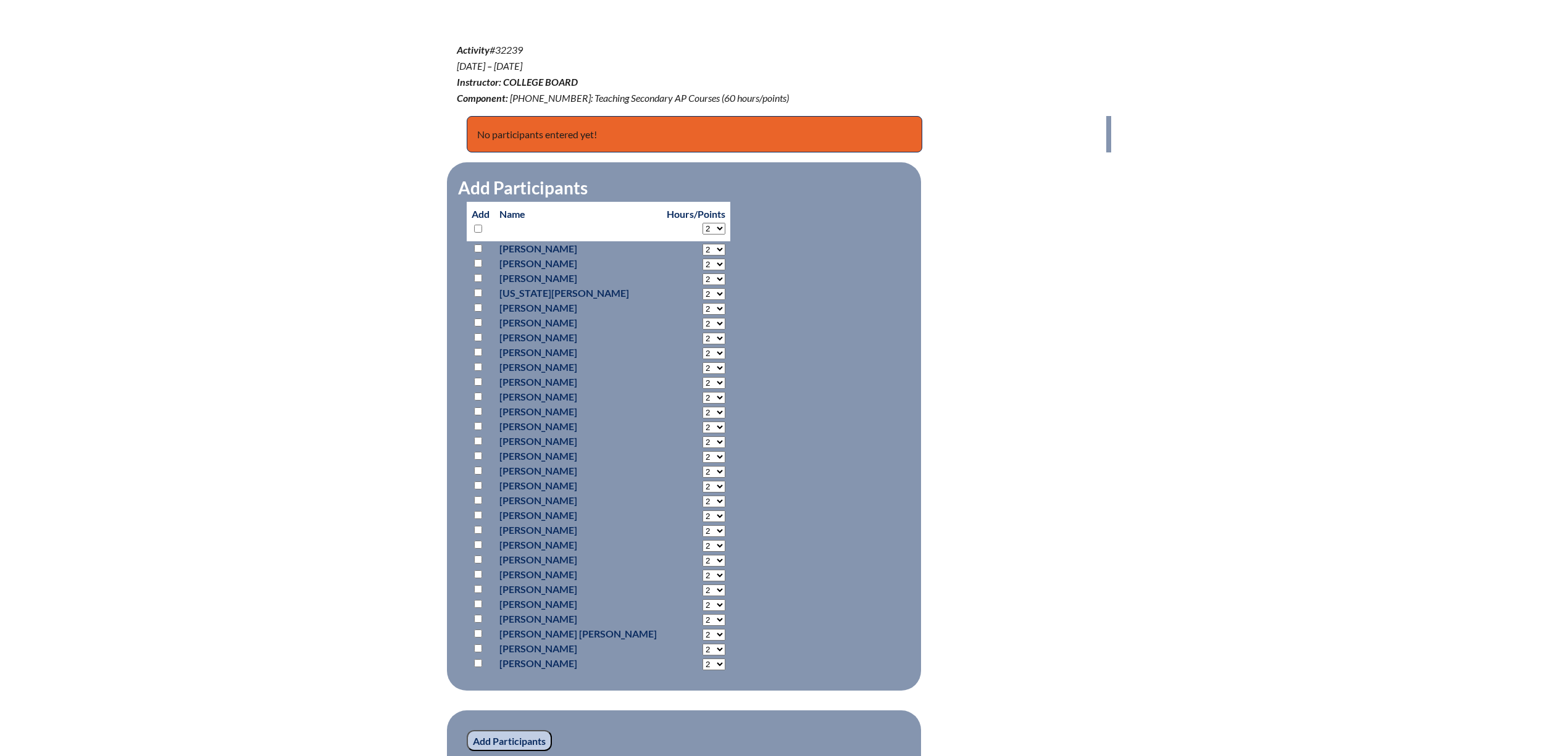
click at [702, 229] on select "2 3 4 5 6 7 8 9 10 11 12 13 14 15 16 17 18 19 20 21 22 23 24 25 26 27 28 29 30 …" at bounding box center [713, 229] width 22 height 12
select select "60"
click at [702, 224] on select "2 3 4 5 6 7 8 9 10 11 12 13 14 15 16 17 18 19 20 21 22 23 24 25 26 27 28 29 30 …" at bounding box center [713, 229] width 22 height 12
select select "60"
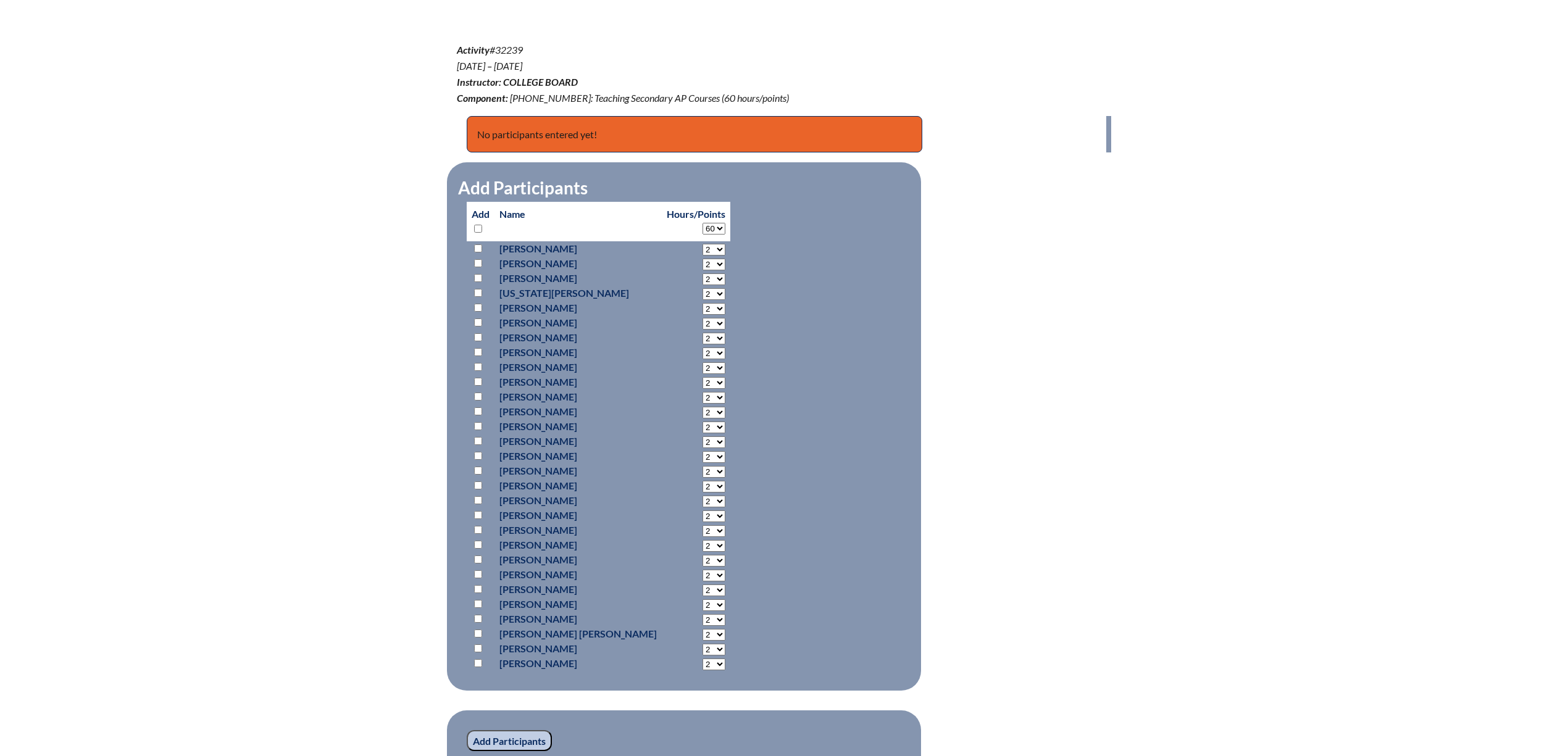
select select "60"
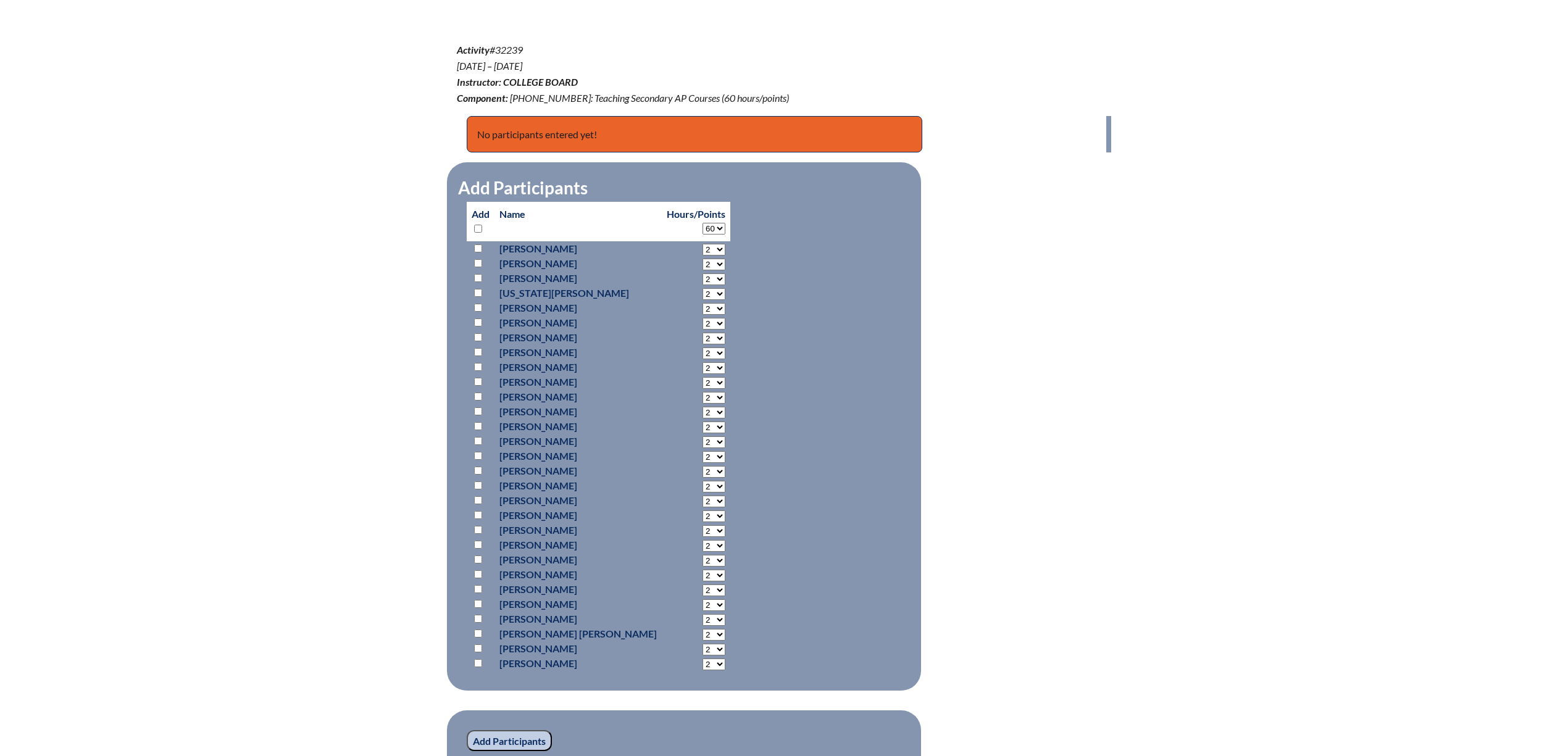
select select "60"
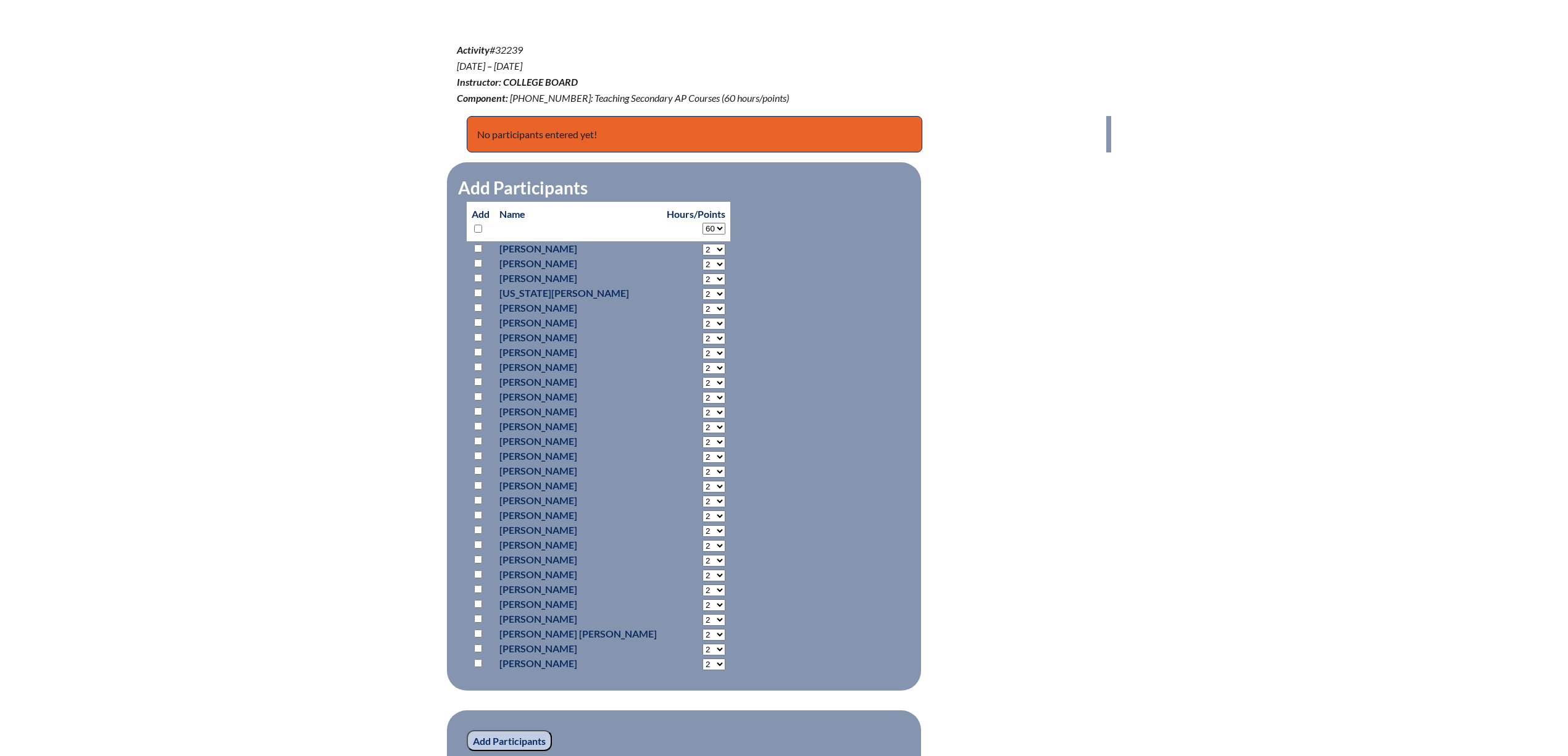
select select "60"
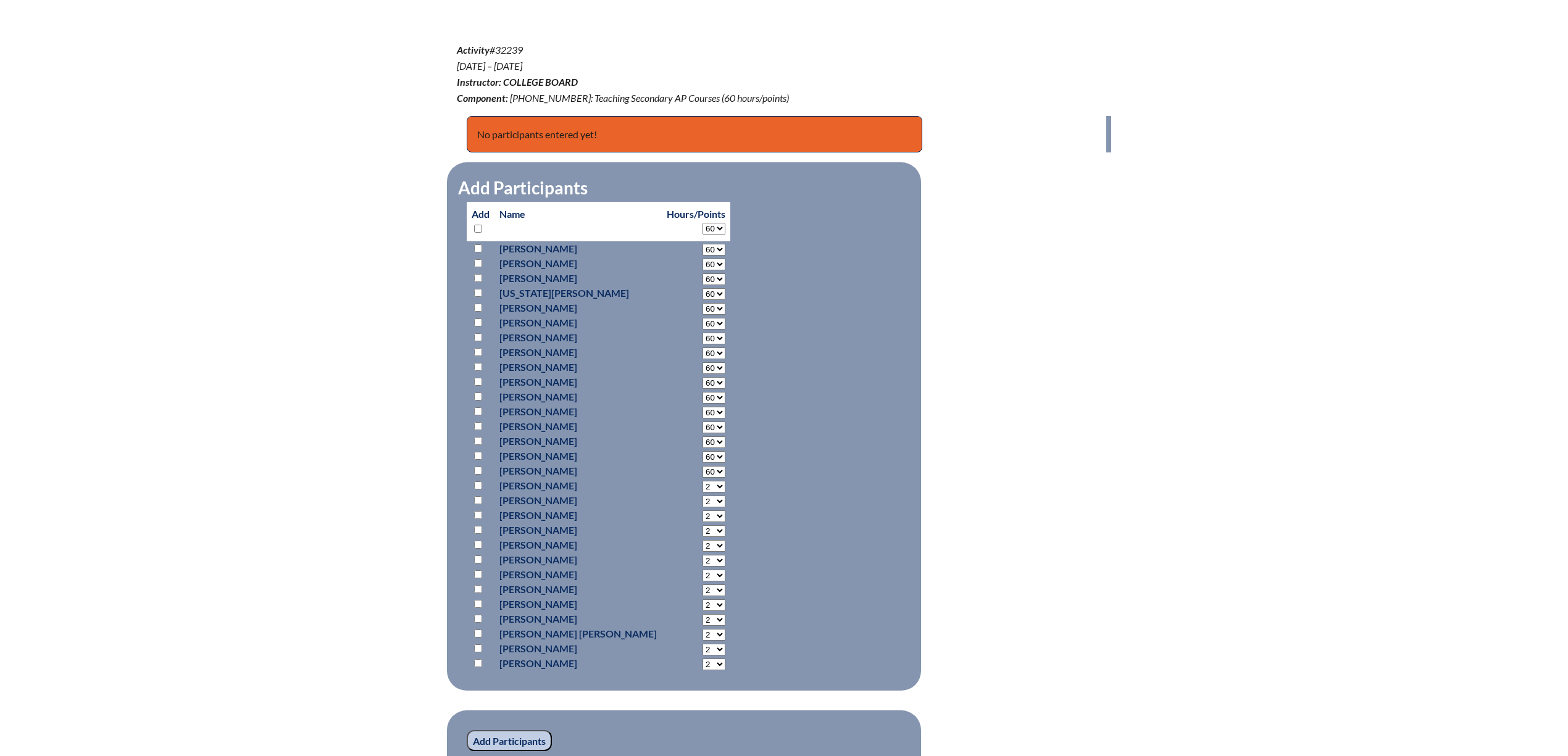
select select "60"
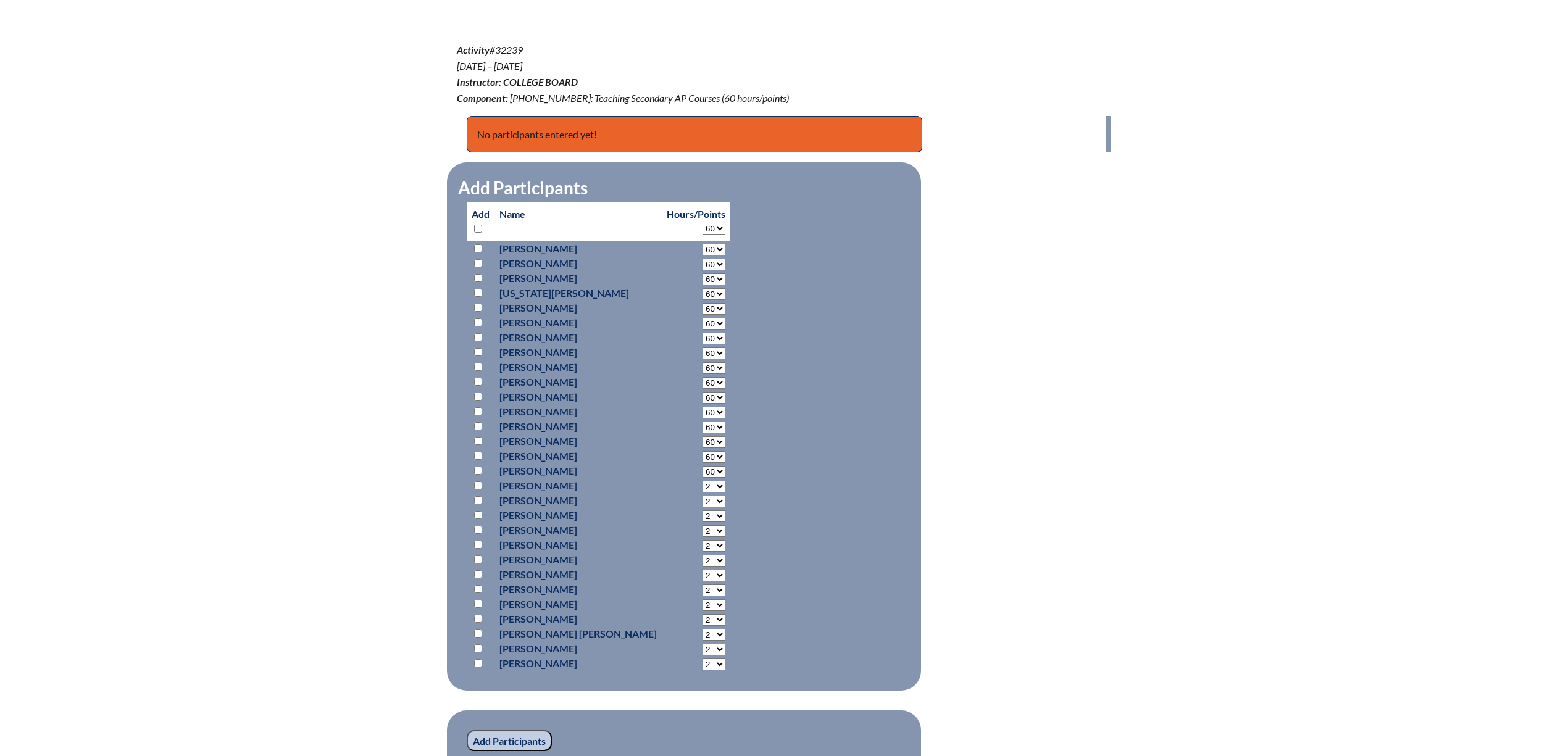
select select "60"
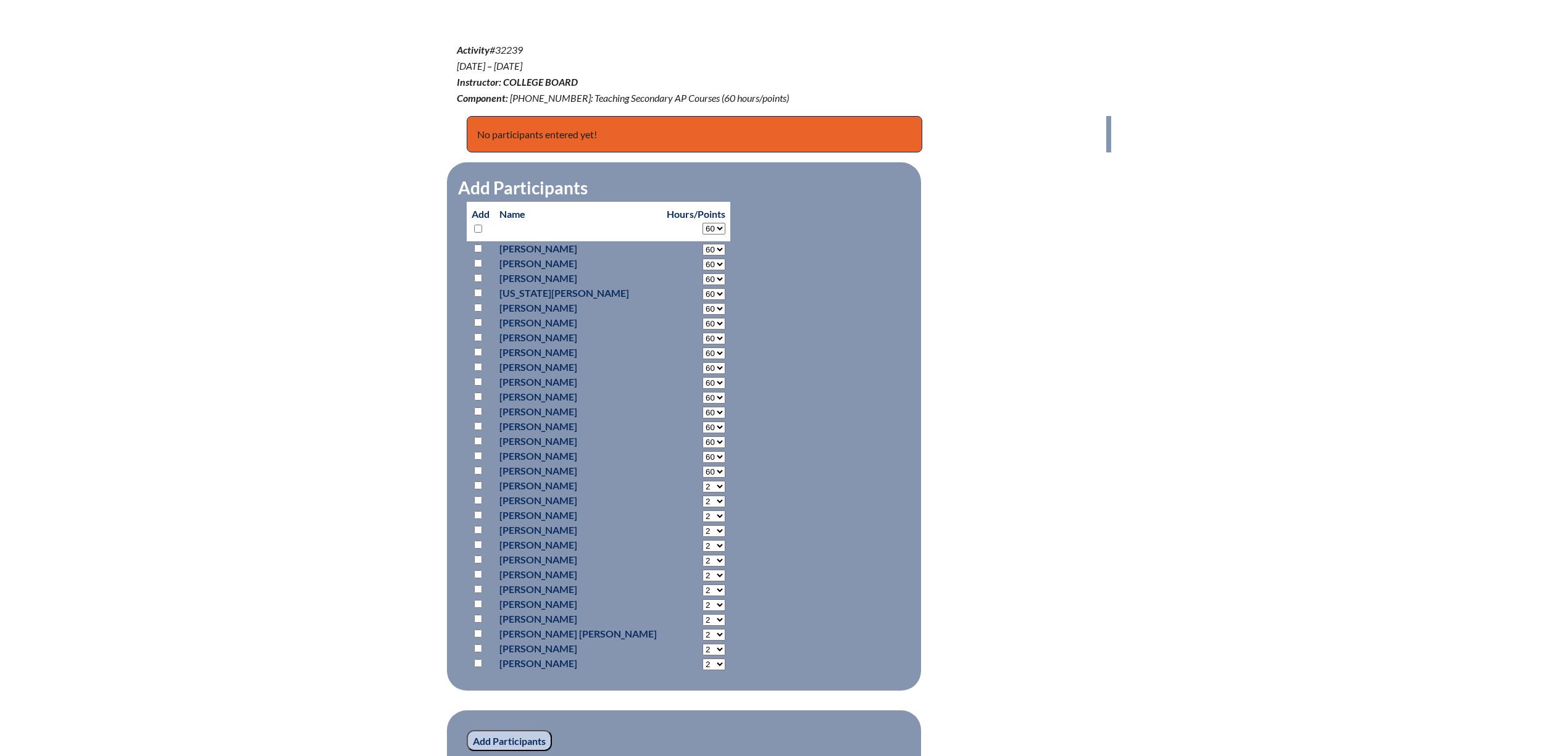
select select "60"
